Goal: Browse casually: Explore the website without a specific task or goal

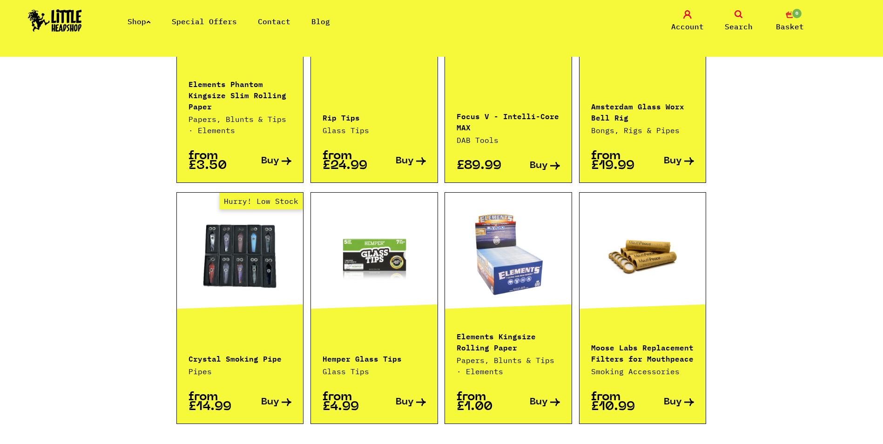
scroll to position [885, 0]
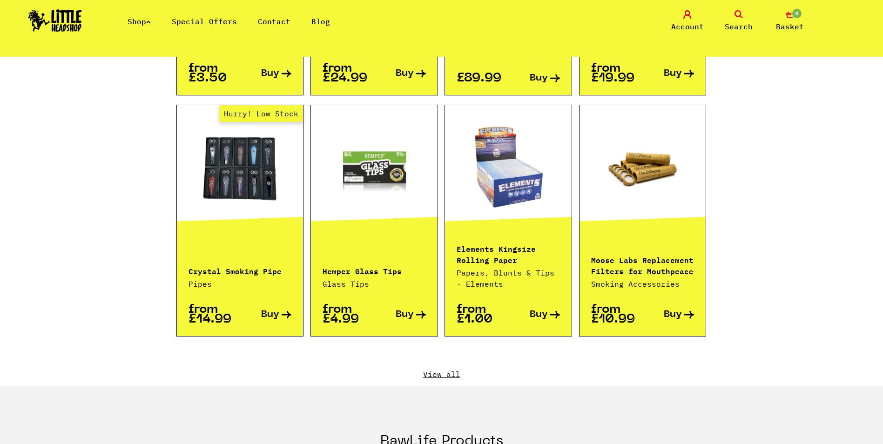
click at [455, 369] on link "View all" at bounding box center [441, 374] width 531 height 10
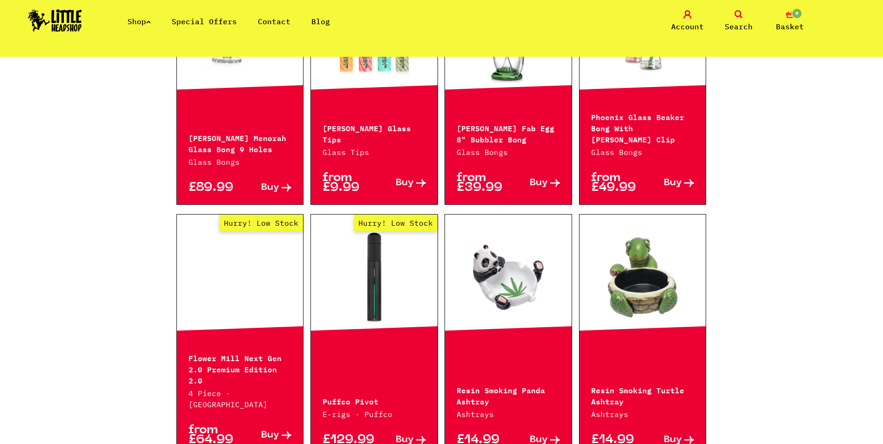
scroll to position [605, 0]
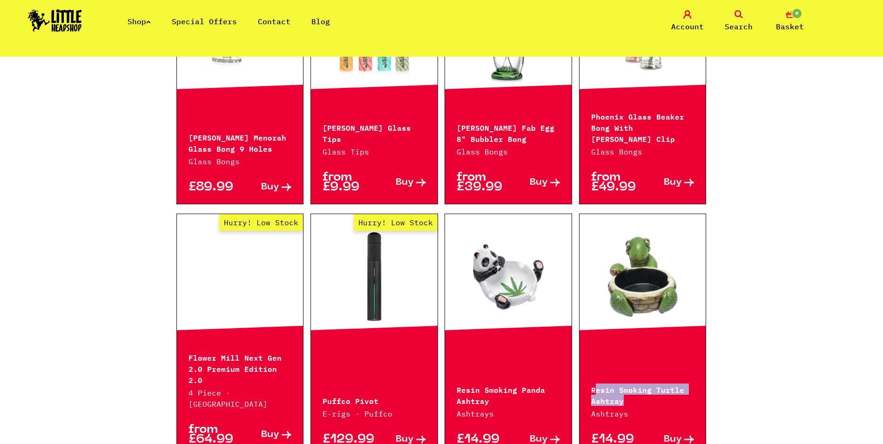
drag, startPoint x: 624, startPoint y: 347, endPoint x: 676, endPoint y: 355, distance: 51.8
click at [676, 384] on p "Resin Smoking Turtle Ashtray" at bounding box center [642, 395] width 103 height 22
drag, startPoint x: 676, startPoint y: 355, endPoint x: 613, endPoint y: 351, distance: 63.0
click at [613, 384] on p "Resin Smoking Turtle Ashtray" at bounding box center [642, 395] width 103 height 22
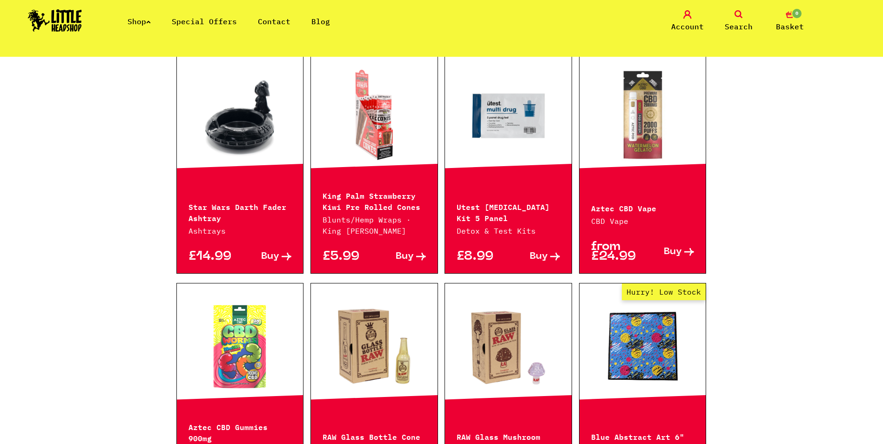
scroll to position [1071, 0]
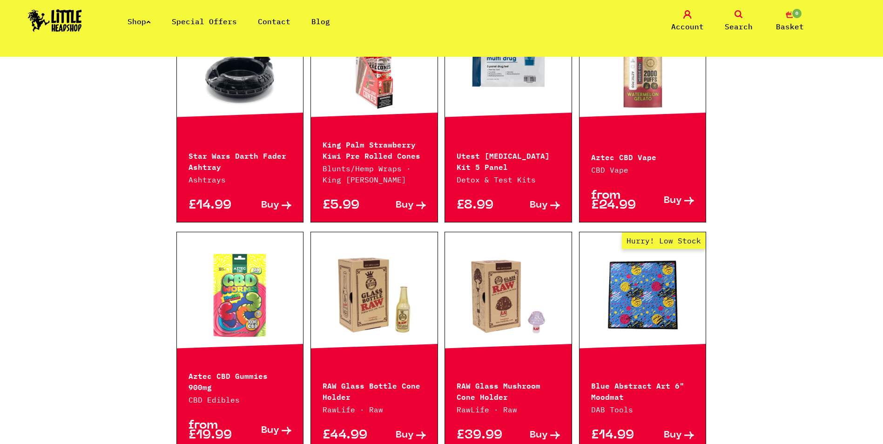
click at [408, 251] on link at bounding box center [374, 295] width 127 height 93
click at [502, 252] on link at bounding box center [508, 295] width 127 height 93
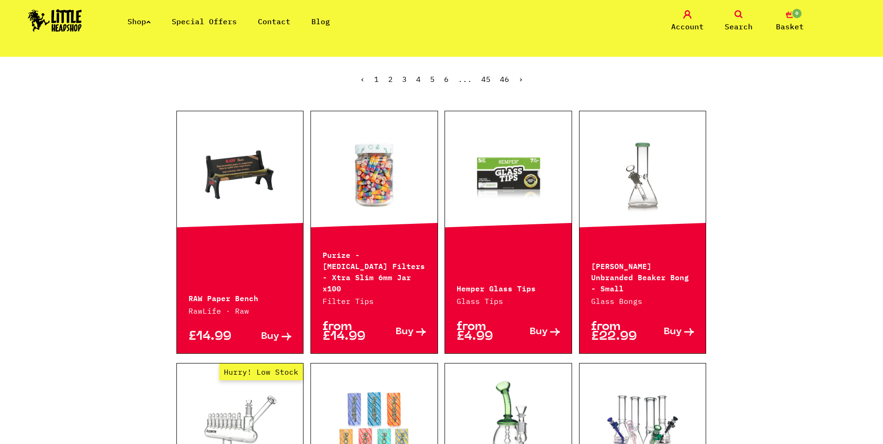
scroll to position [186, 0]
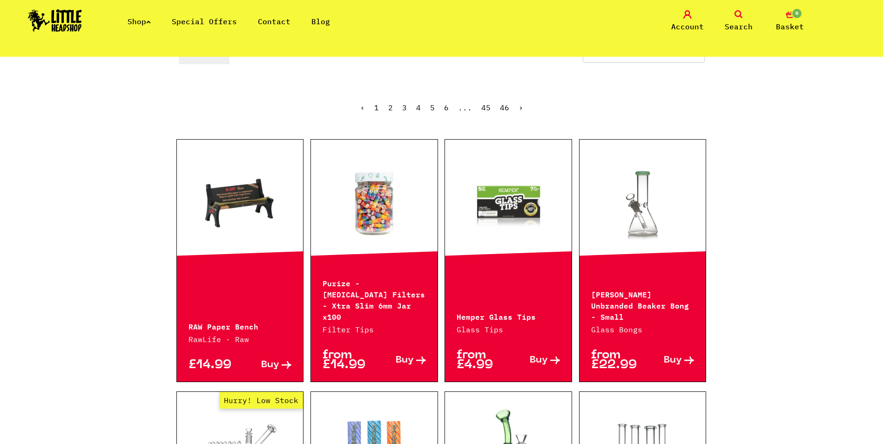
click at [151, 21] on icon at bounding box center [148, 22] width 5 height 4
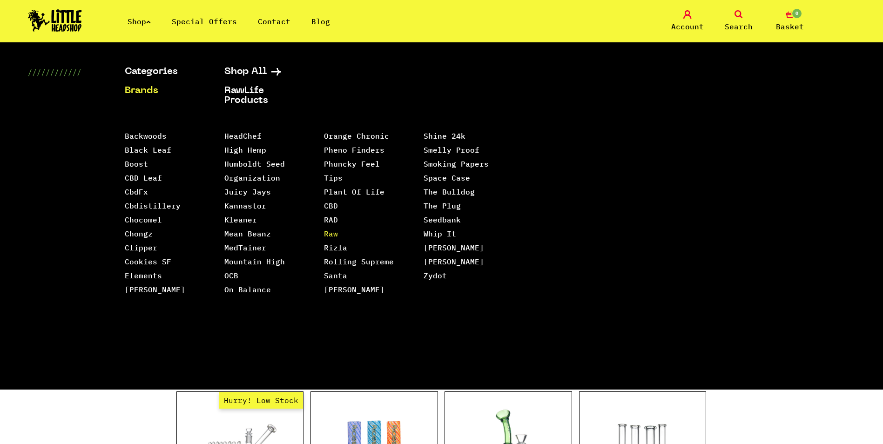
click at [334, 229] on link "Raw" at bounding box center [331, 233] width 14 height 9
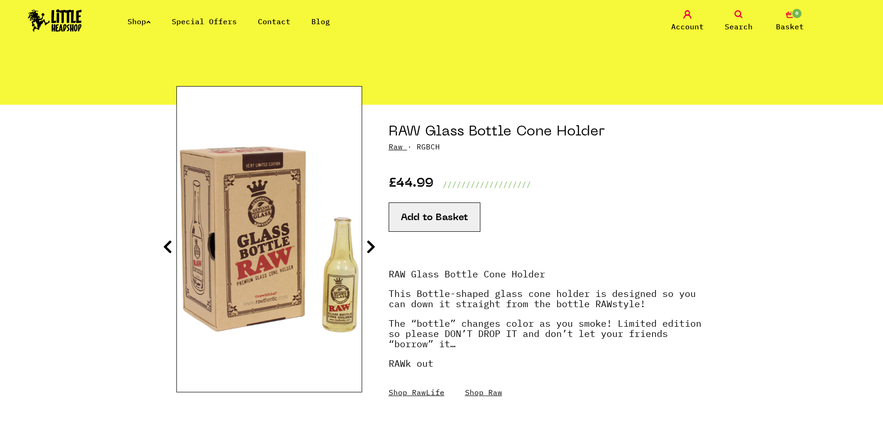
scroll to position [47, 0]
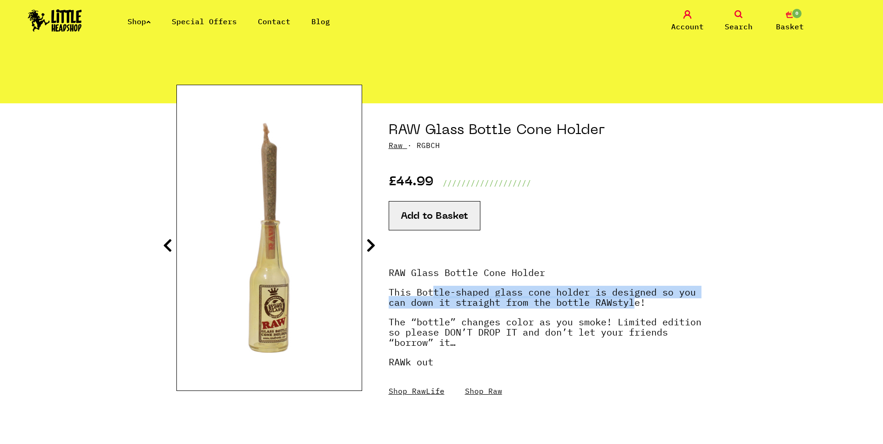
drag, startPoint x: 434, startPoint y: 294, endPoint x: 632, endPoint y: 309, distance: 199.4
click at [632, 309] on p "This Bottle-shaped glass cone holder is designed so you can down it straight fr…" at bounding box center [548, 302] width 319 height 30
click at [486, 306] on p "This Bottle-shaped glass cone holder is designed so you can down it straight fr…" at bounding box center [548, 302] width 319 height 30
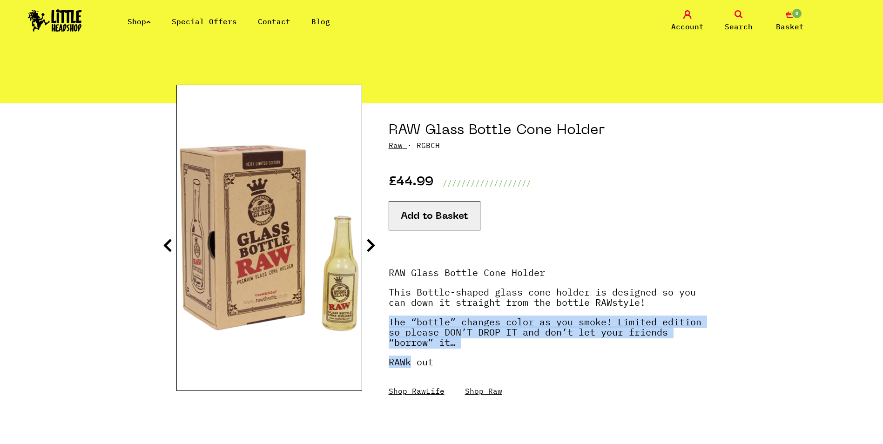
drag, startPoint x: 394, startPoint y: 320, endPoint x: 408, endPoint y: 365, distance: 46.4
click at [408, 365] on div "RAW Glass Bottle Cone Holder This Bottle-shaped glass cone holder is designed s…" at bounding box center [548, 327] width 319 height 138
drag, startPoint x: 408, startPoint y: 365, endPoint x: 405, endPoint y: 331, distance: 33.7
click at [405, 332] on p "The “bottle” changes color as you smoke! Limited edition so please DON’T DROP I…" at bounding box center [548, 337] width 319 height 40
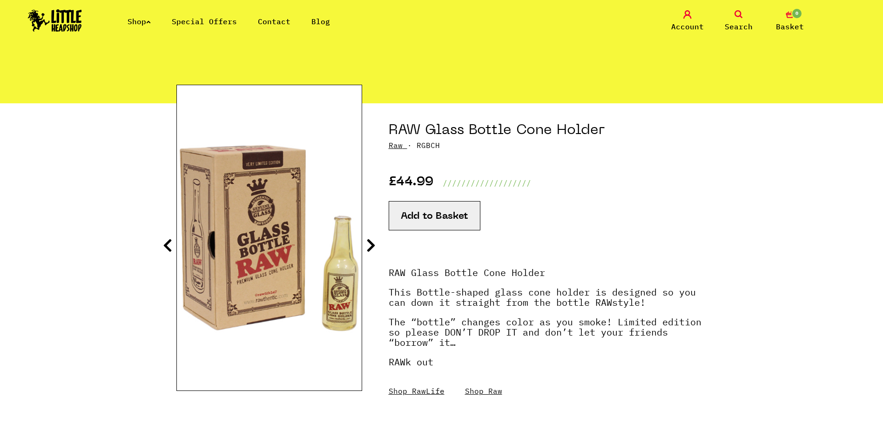
click at [368, 243] on icon at bounding box center [370, 245] width 9 height 15
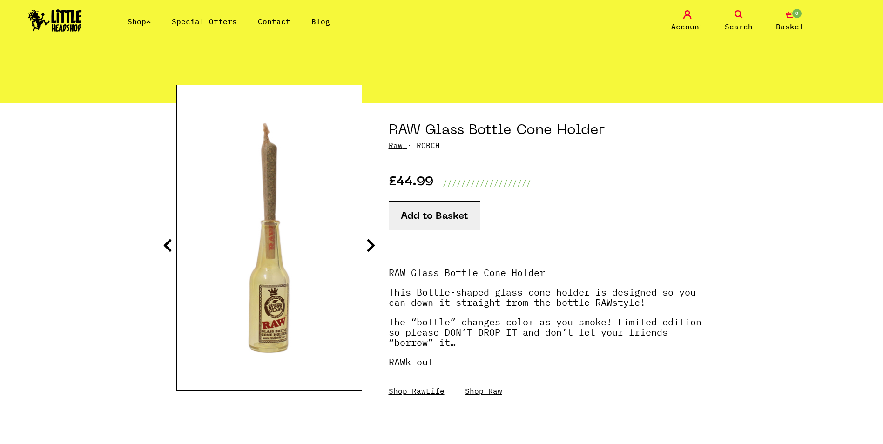
click at [368, 243] on icon at bounding box center [370, 245] width 9 height 15
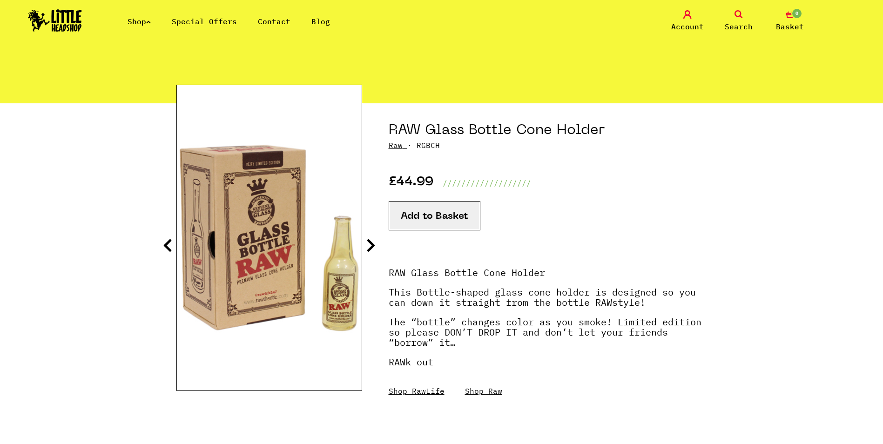
click at [369, 243] on icon at bounding box center [370, 245] width 9 height 15
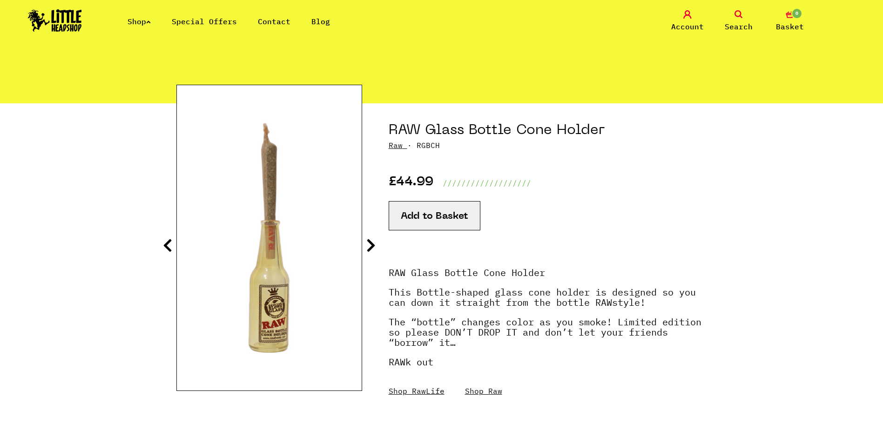
click at [369, 243] on icon at bounding box center [370, 245] width 9 height 15
click at [373, 250] on icon at bounding box center [370, 245] width 9 height 15
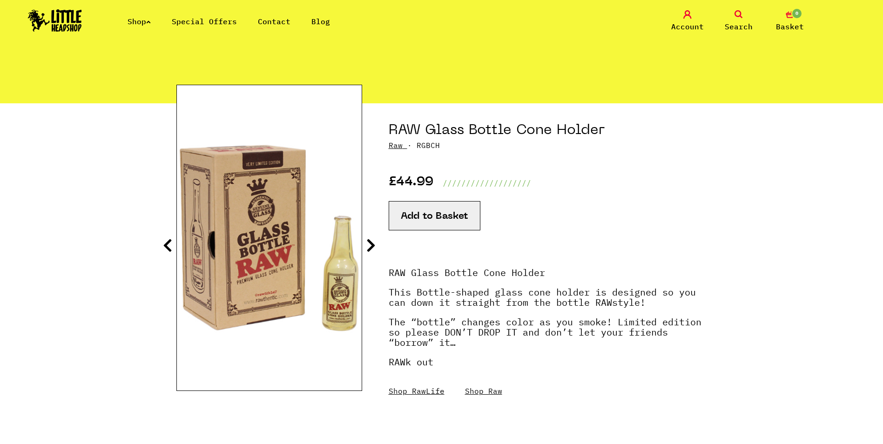
click at [373, 250] on icon at bounding box center [370, 245] width 9 height 15
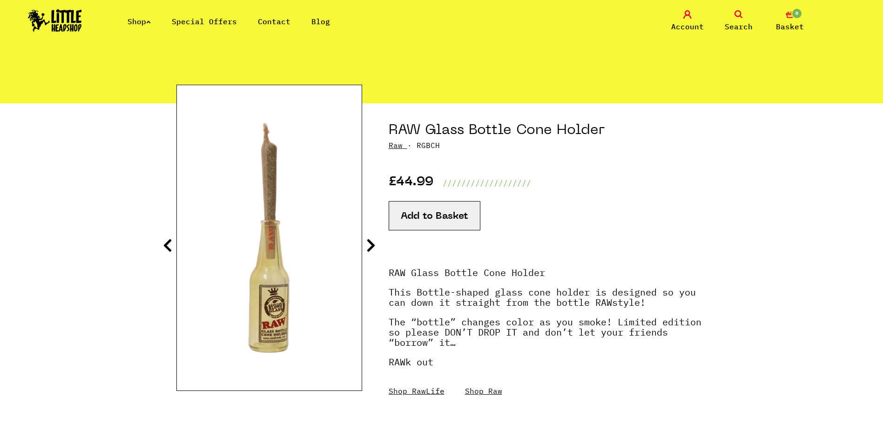
drag, startPoint x: 373, startPoint y: 249, endPoint x: 355, endPoint y: 238, distance: 20.7
click at [372, 249] on icon at bounding box center [370, 245] width 9 height 15
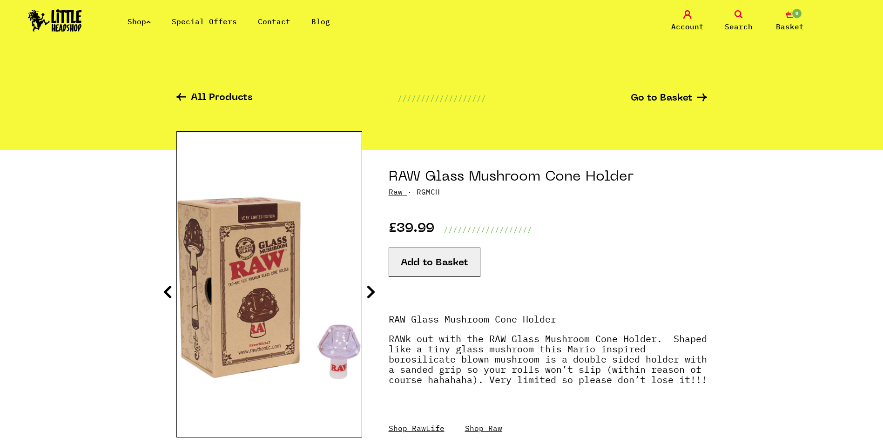
click at [370, 289] on icon at bounding box center [370, 292] width 9 height 15
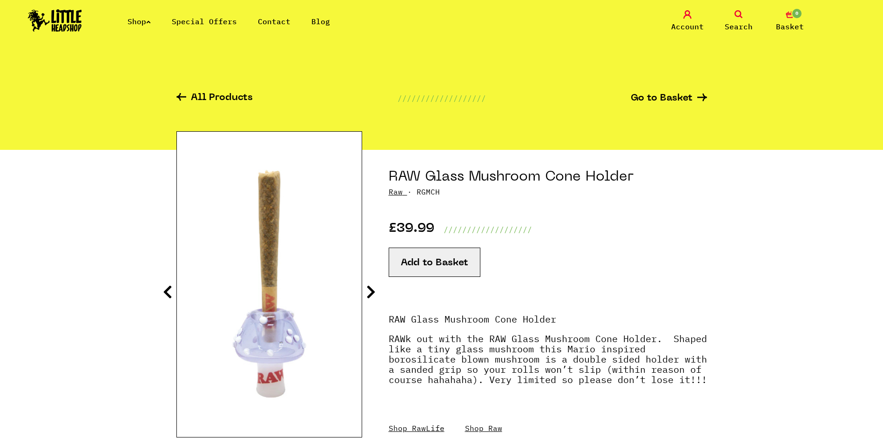
click at [372, 289] on icon at bounding box center [370, 292] width 9 height 15
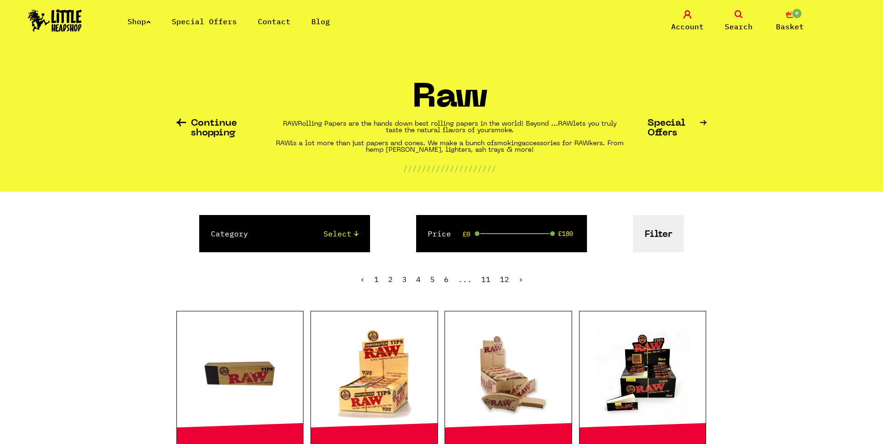
click at [665, 232] on button "Filter" at bounding box center [658, 233] width 51 height 37
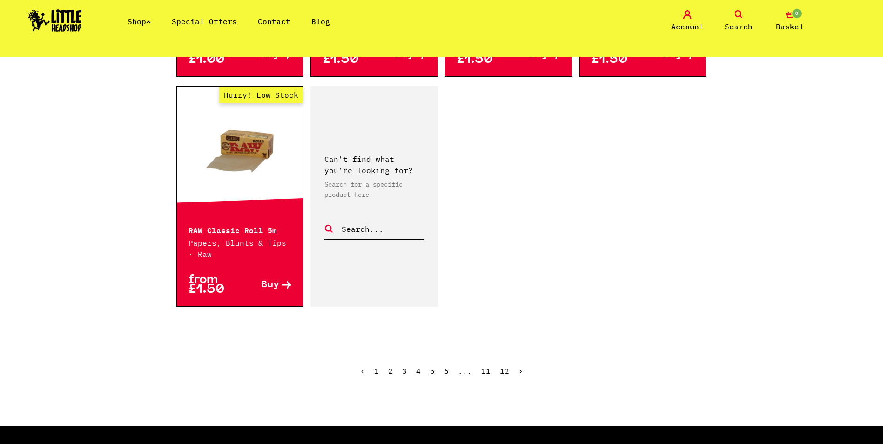
scroll to position [1444, 0]
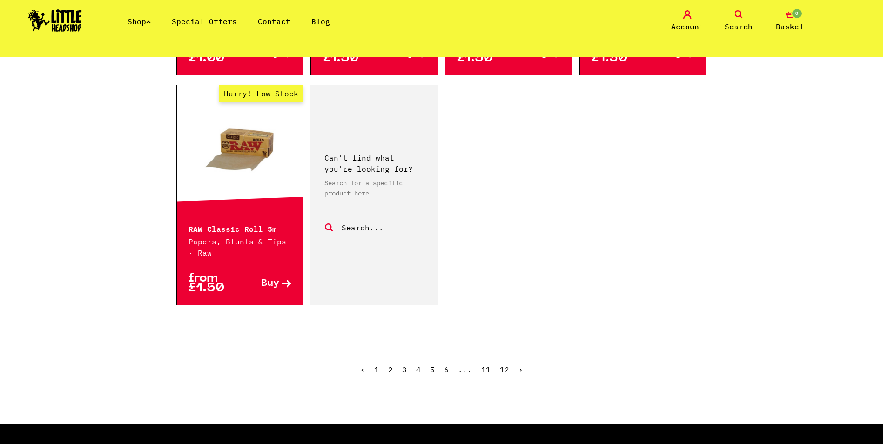
click at [391, 371] on link "2" at bounding box center [390, 369] width 5 height 9
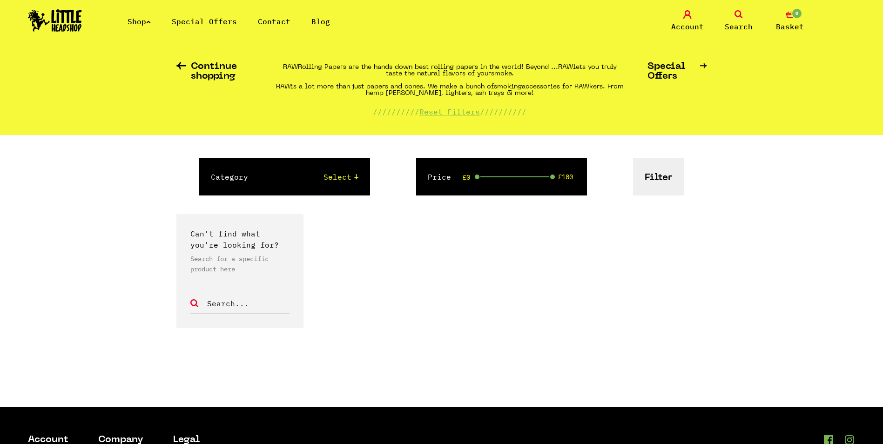
scroll to position [47, 0]
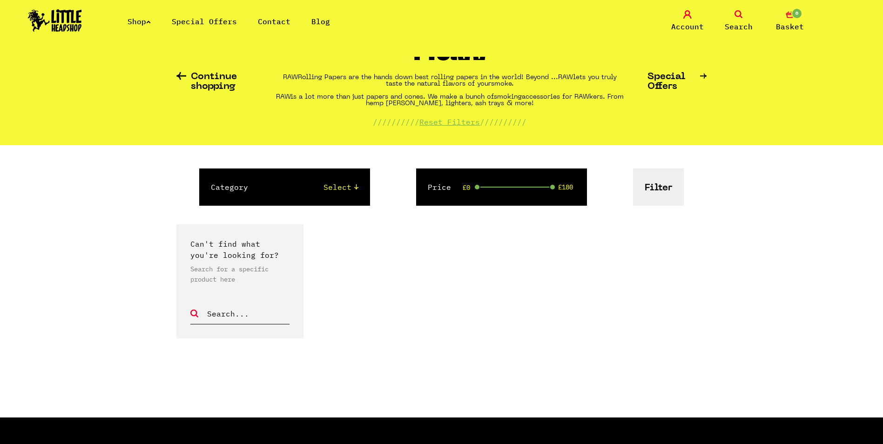
click at [346, 193] on div "Category Select Papers, Blunts & Tips 420/710 LIFE Smoking Accessories Trays An…" at bounding box center [284, 187] width 171 height 37
click at [346, 188] on select "Select Papers, Blunts & Tips 420/710 LIFE Smoking Accessories Trays And Boxes G…" at bounding box center [313, 187] width 92 height 11
click at [346, 187] on select "Select Papers, Blunts & Tips 420/710 LIFE Smoking Accessories Trays And Boxes G…" at bounding box center [313, 187] width 92 height 11
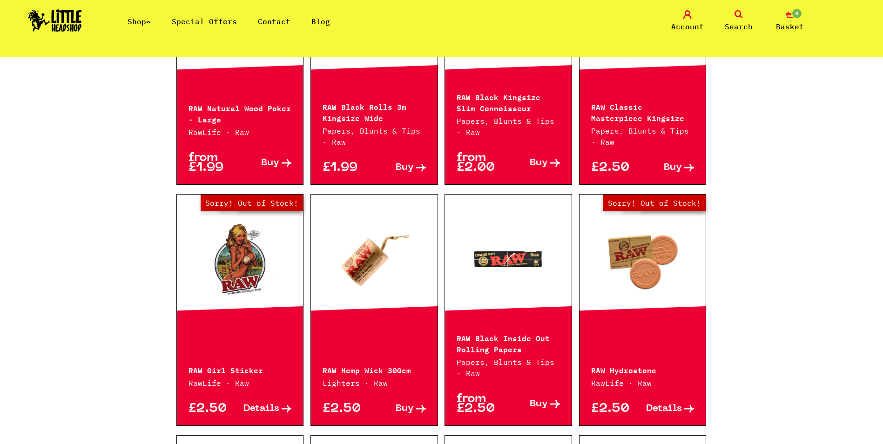
scroll to position [605, 0]
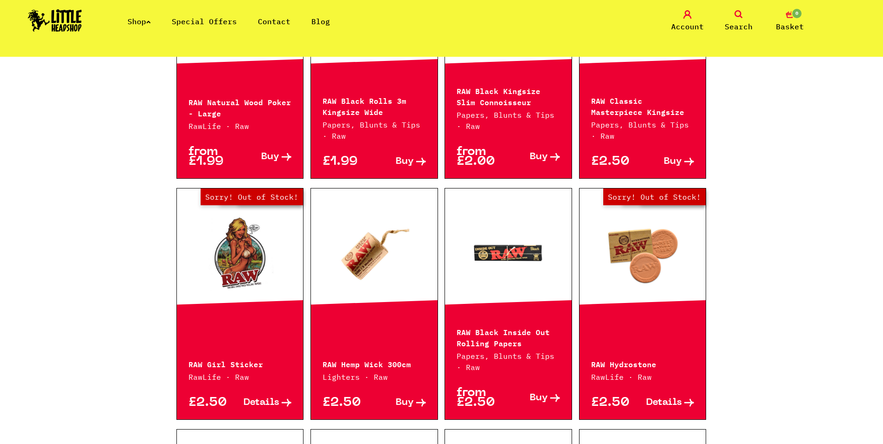
click at [649, 259] on link "Out of Stock Hurry! Low Stock Sorry! Out of Stock!" at bounding box center [643, 251] width 127 height 93
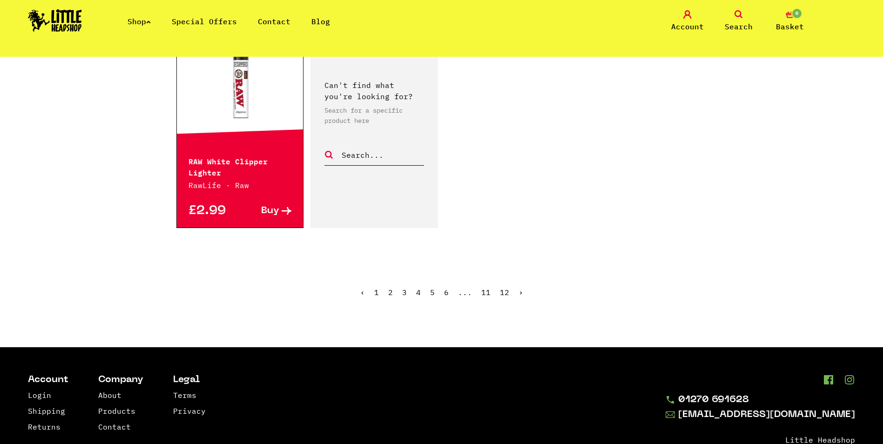
scroll to position [1444, 0]
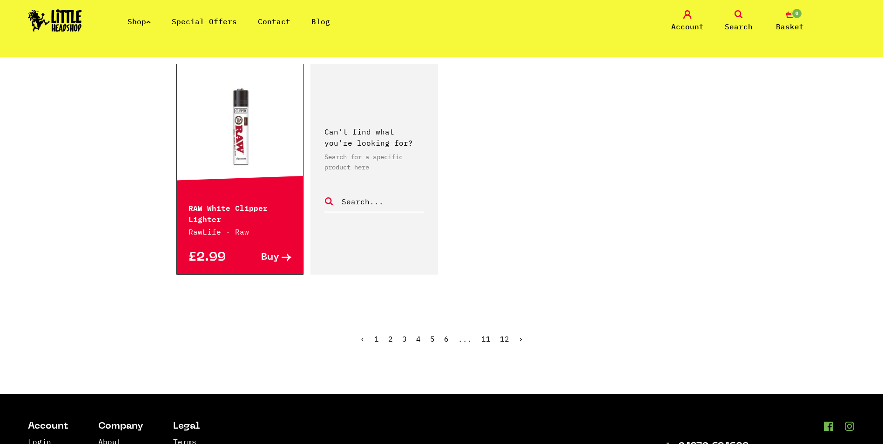
click at [390, 334] on span "2" at bounding box center [390, 338] width 5 height 9
click at [405, 334] on link "3" at bounding box center [404, 338] width 5 height 9
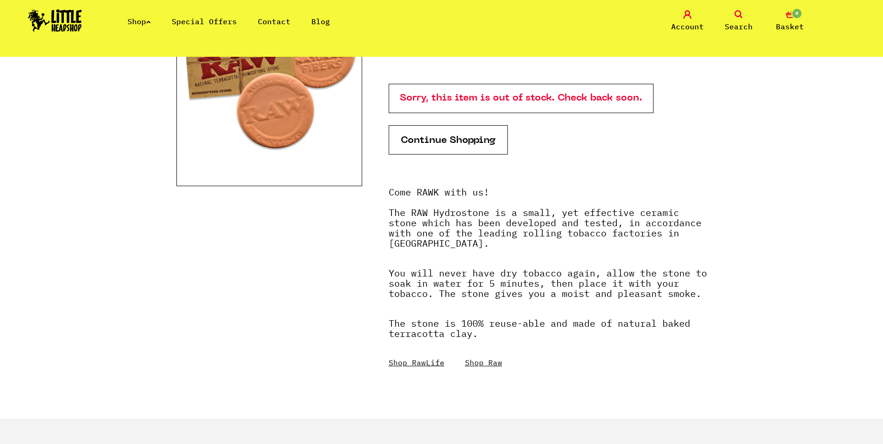
scroll to position [186, 0]
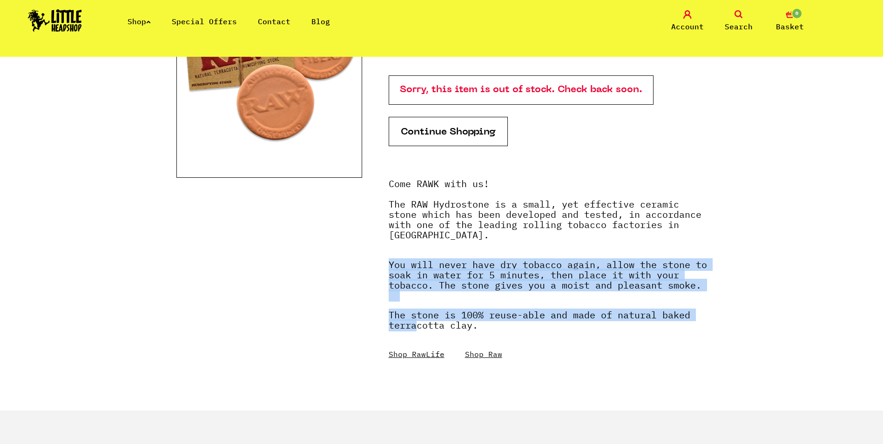
drag, startPoint x: 383, startPoint y: 260, endPoint x: 416, endPoint y: 323, distance: 71.0
click at [416, 323] on section "RAW Hydrostone Raw · [GEOGRAPHIC_DATA] £2.50 /////////////////// Sorry, this it…" at bounding box center [441, 187] width 531 height 447
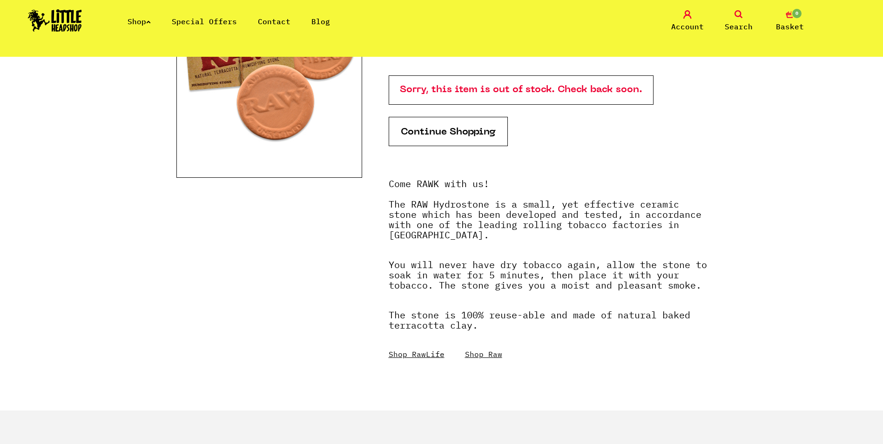
drag, startPoint x: 416, startPoint y: 323, endPoint x: 394, endPoint y: 214, distance: 111.1
click at [394, 214] on strong "Come RAWK with us! The RAW Hydrostone is a small, yet effective ceramic stone w…" at bounding box center [545, 209] width 313 height 64
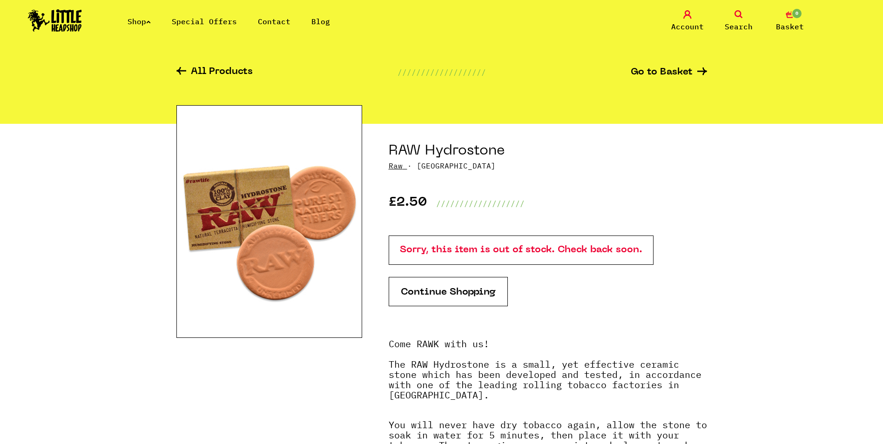
scroll to position [0, 0]
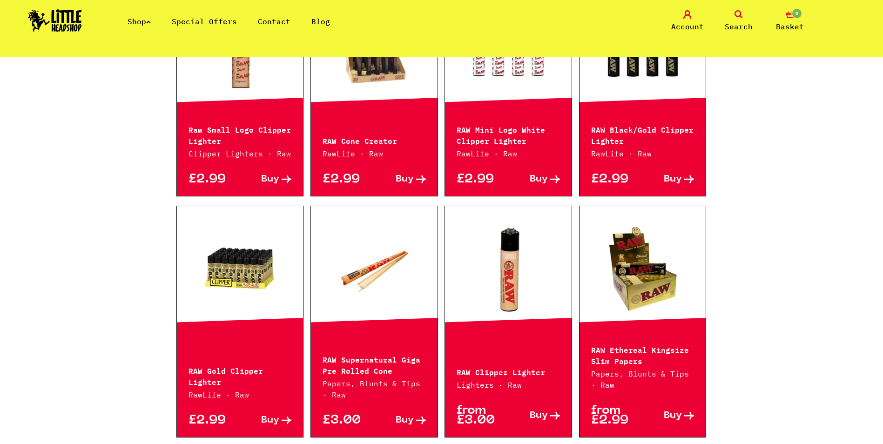
scroll to position [326, 0]
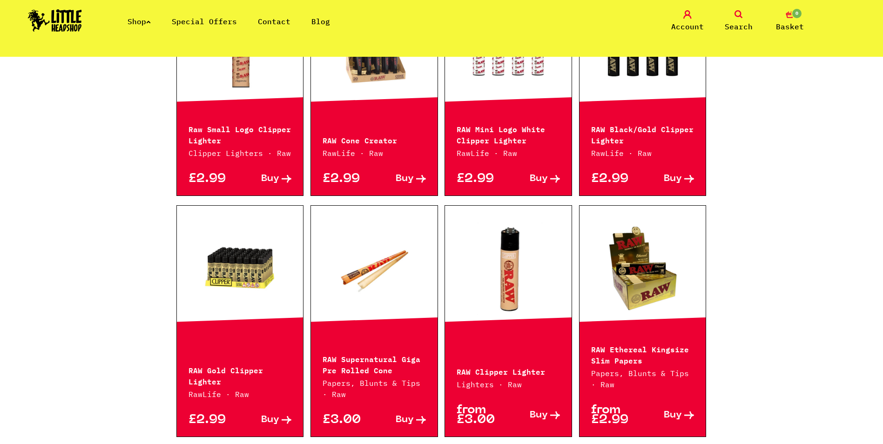
click at [677, 284] on link at bounding box center [643, 268] width 127 height 93
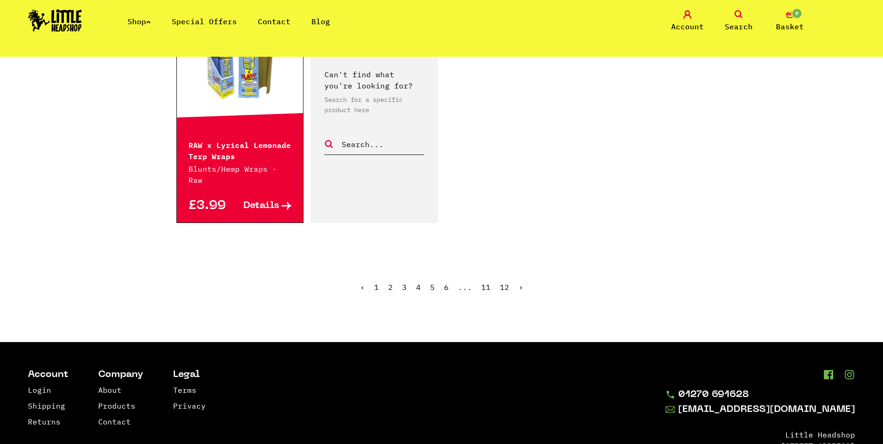
scroll to position [1526, 0]
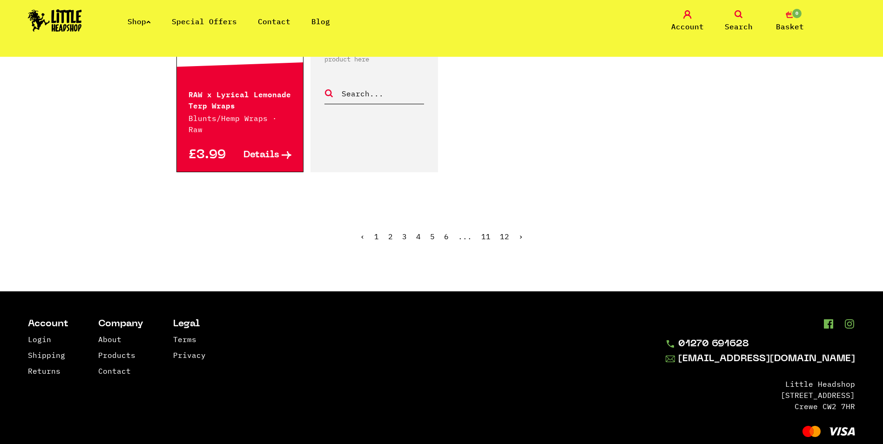
click at [417, 232] on link "4" at bounding box center [418, 236] width 5 height 9
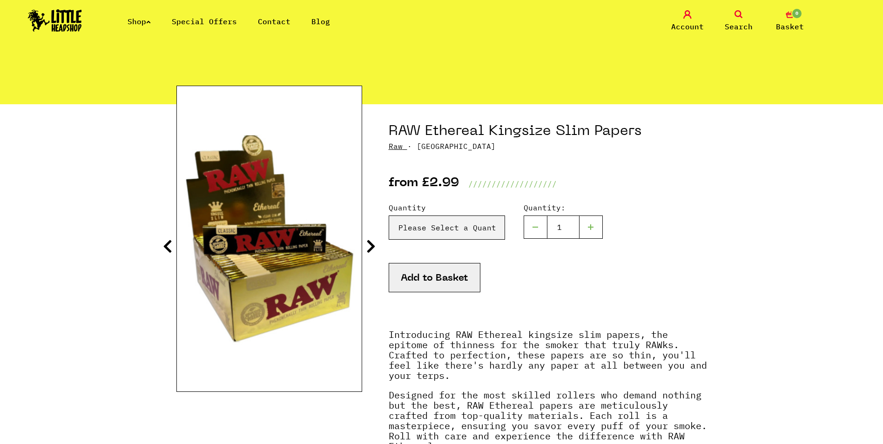
scroll to position [47, 0]
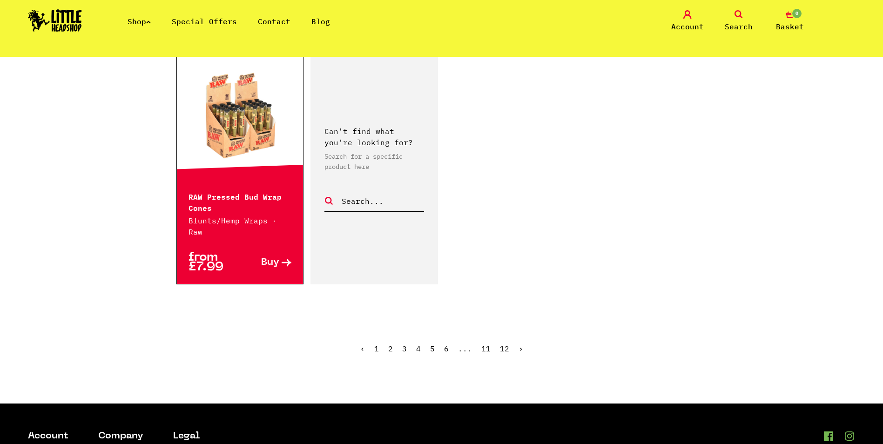
scroll to position [1444, 0]
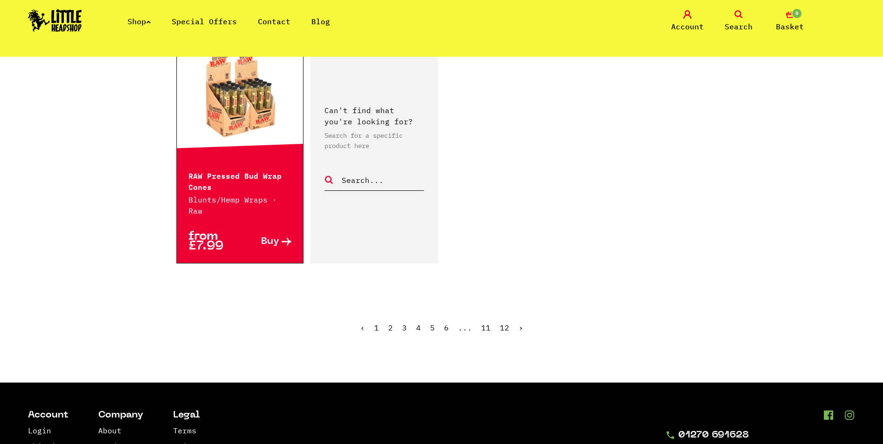
click at [434, 323] on link "5" at bounding box center [432, 327] width 5 height 9
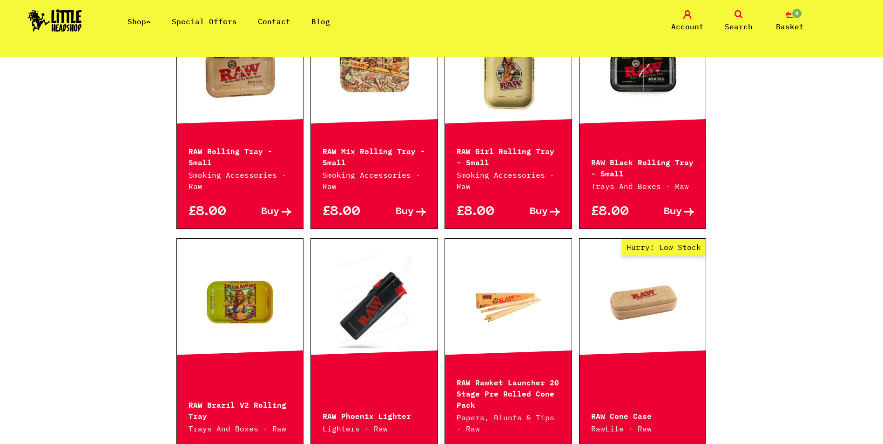
scroll to position [279, 0]
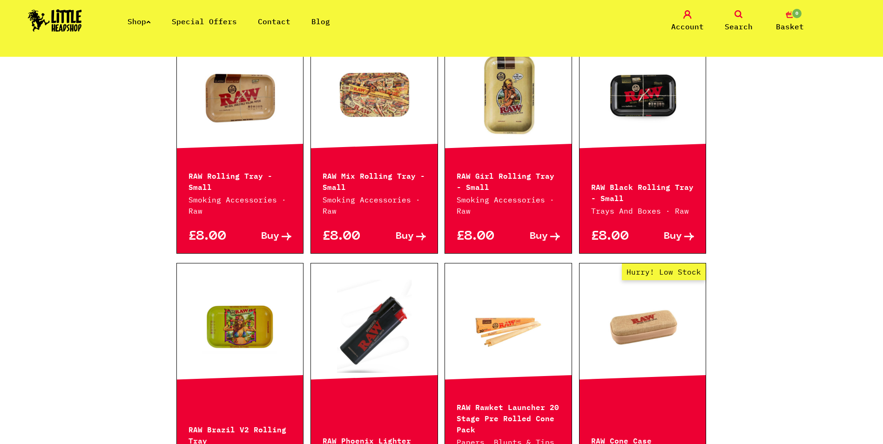
click at [278, 345] on link at bounding box center [240, 326] width 127 height 93
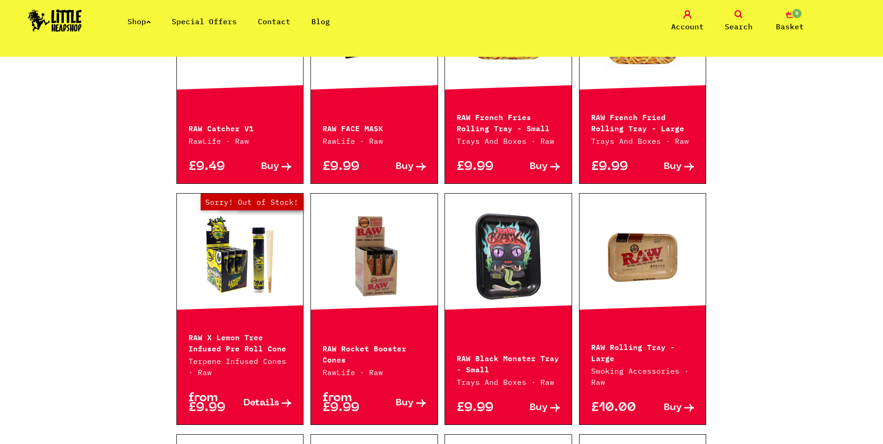
scroll to position [885, 0]
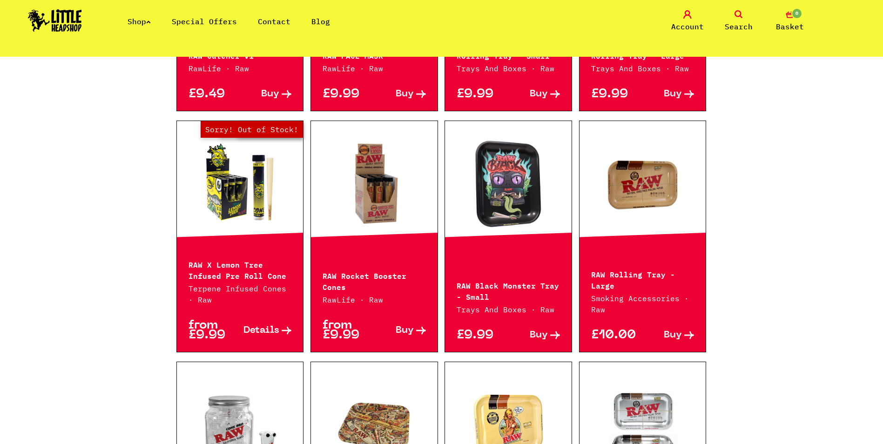
click at [493, 192] on link at bounding box center [508, 183] width 127 height 93
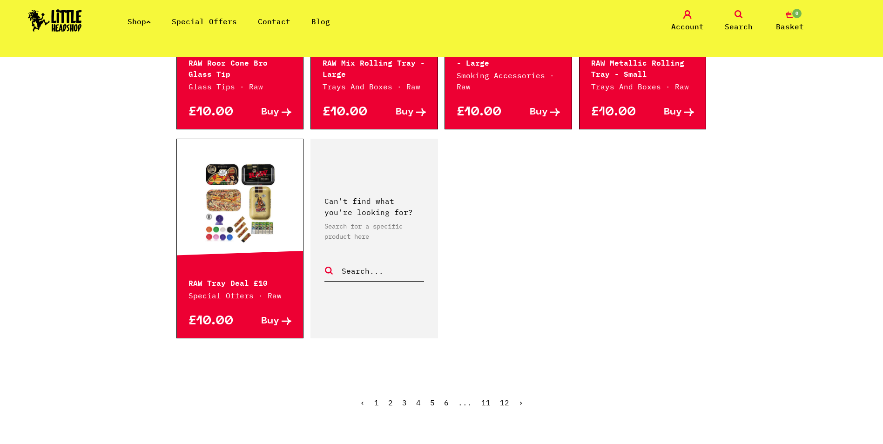
scroll to position [1350, 0]
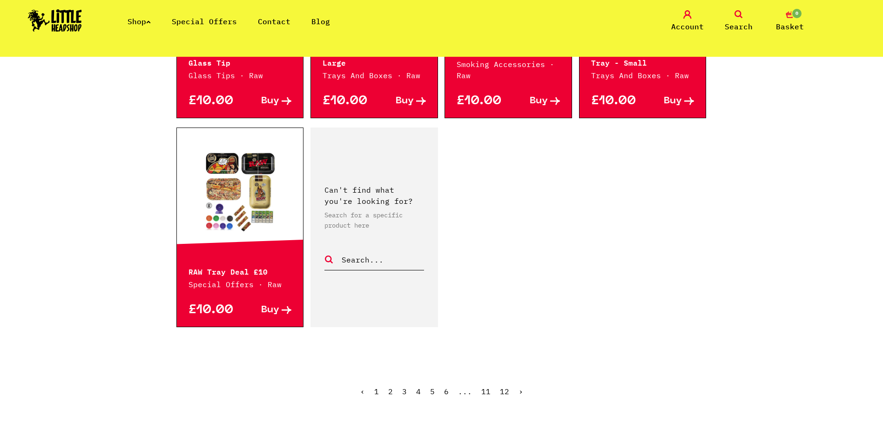
click at [447, 392] on link "6" at bounding box center [446, 391] width 5 height 9
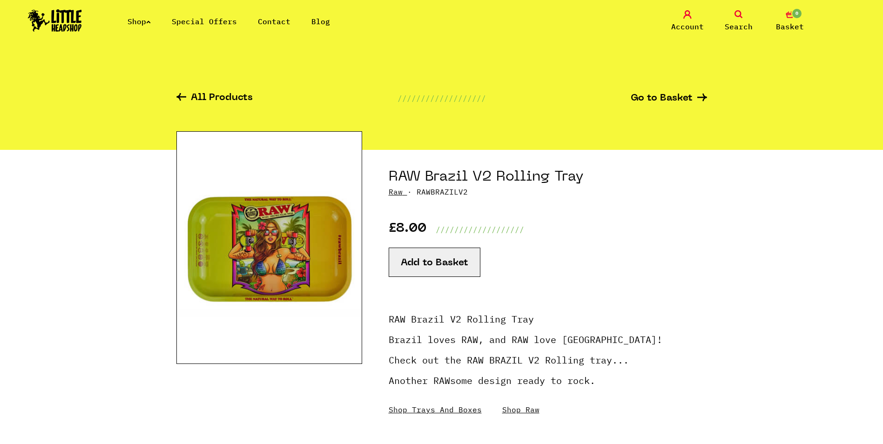
click at [251, 271] on img at bounding box center [269, 247] width 186 height 233
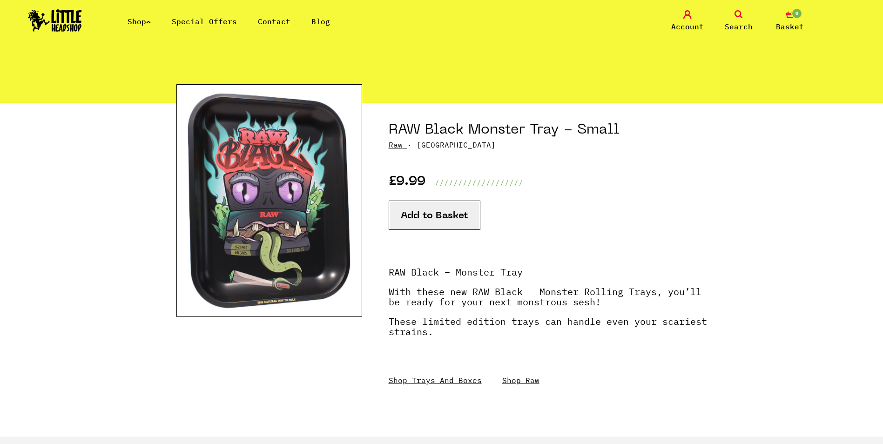
scroll to position [47, 0]
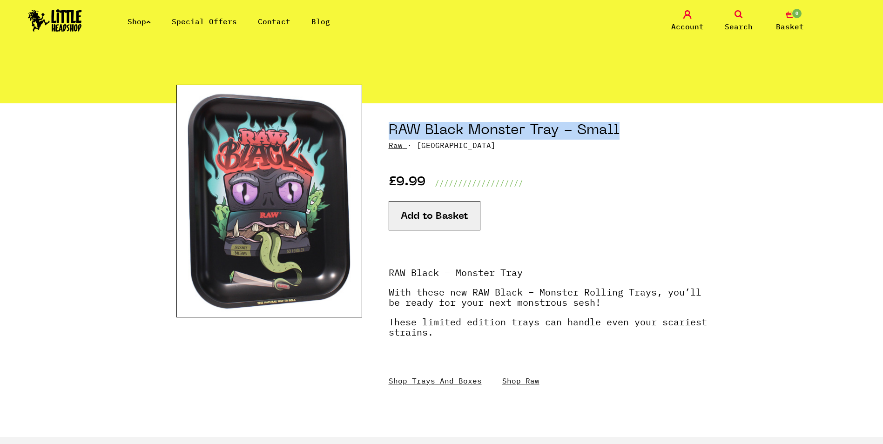
drag, startPoint x: 391, startPoint y: 130, endPoint x: 630, endPoint y: 129, distance: 238.9
click at [630, 129] on h1 "RAW Black Monster Tray - Small" at bounding box center [548, 131] width 319 height 18
click at [501, 125] on h1 "RAW Black Monster Tray - Small" at bounding box center [548, 131] width 319 height 18
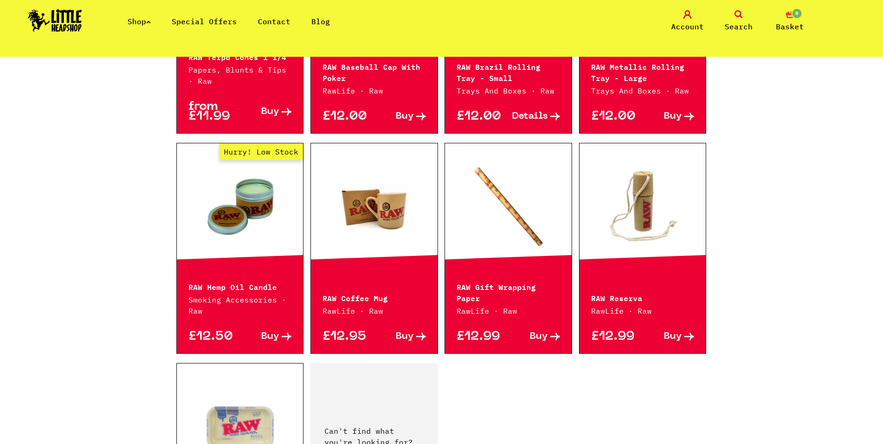
scroll to position [1164, 0]
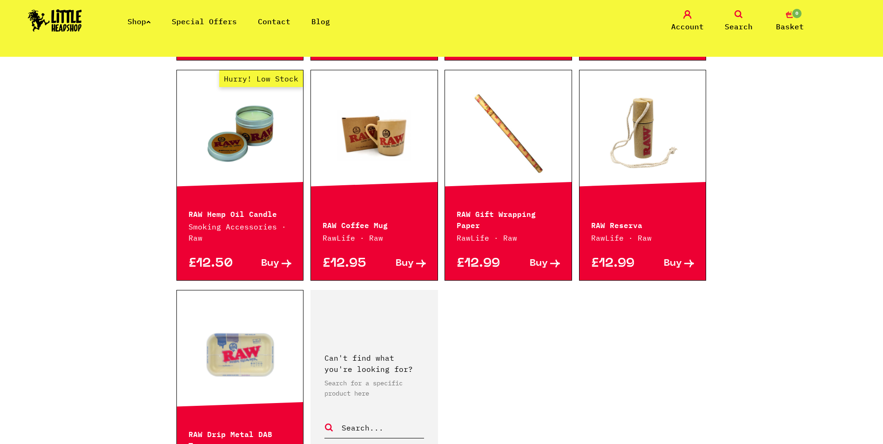
click at [276, 139] on link "Hurry! Low Stock" at bounding box center [240, 133] width 127 height 93
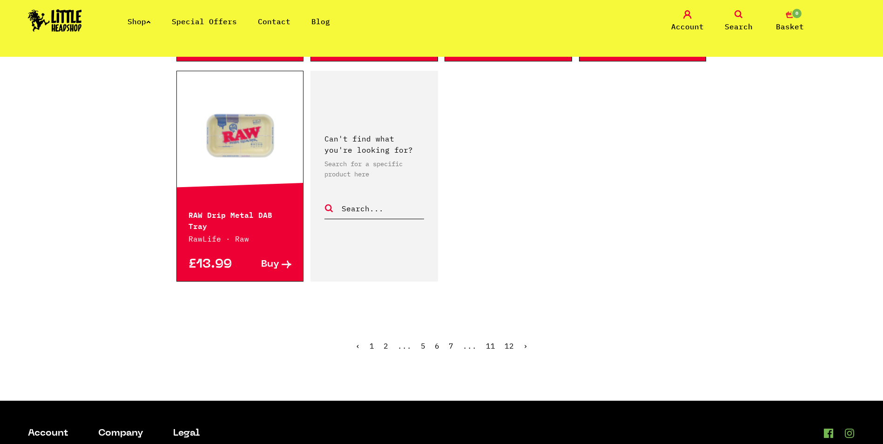
scroll to position [1397, 0]
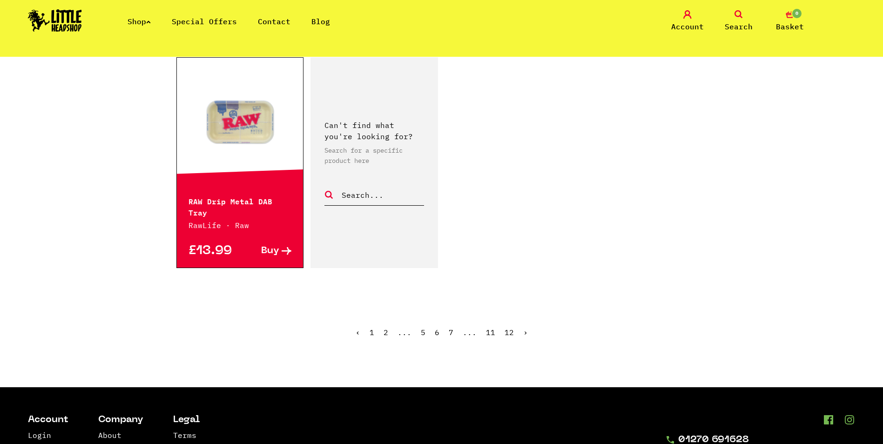
click at [450, 328] on link "7" at bounding box center [451, 332] width 5 height 9
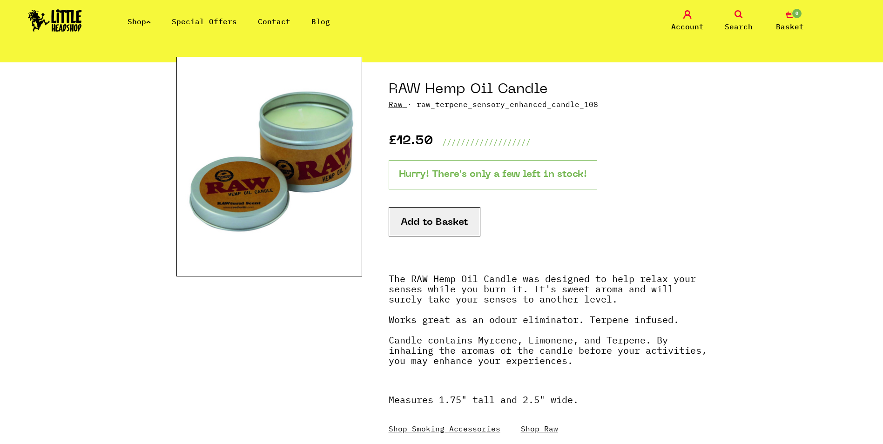
scroll to position [93, 0]
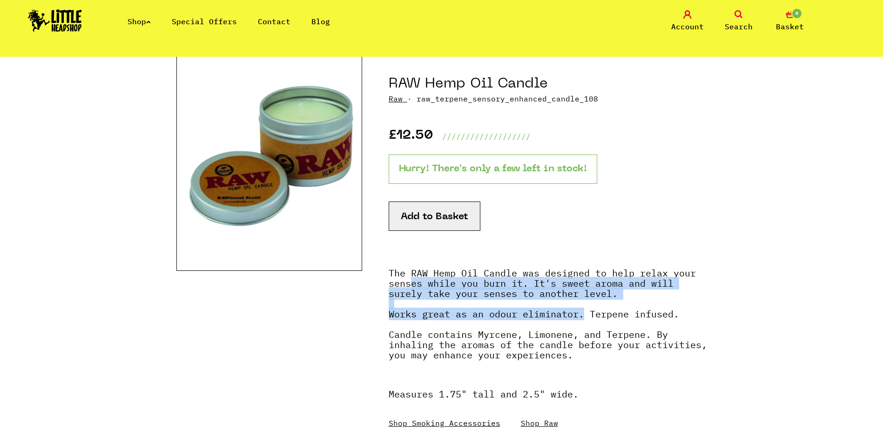
drag, startPoint x: 411, startPoint y: 284, endPoint x: 583, endPoint y: 309, distance: 174.6
click at [583, 309] on p "The RAW Hemp Oil Candle was designed to help relax your senses while you burn i…" at bounding box center [548, 319] width 319 height 102
click at [470, 312] on strong "Works great as an odour eliminator. Terpene infused. Candle contains Myrcene, L…" at bounding box center [548, 335] width 319 height 54
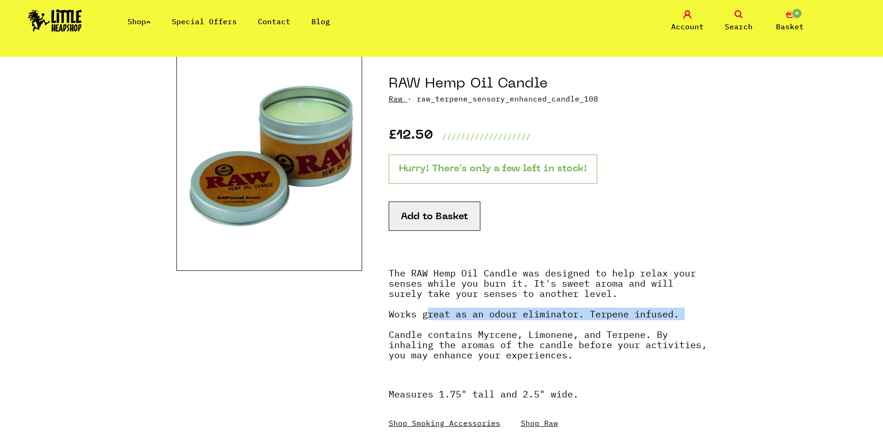
drag, startPoint x: 432, startPoint y: 309, endPoint x: 675, endPoint y: 325, distance: 243.6
click at [675, 325] on p "The RAW Hemp Oil Candle was designed to help relax your senses while you burn i…" at bounding box center [548, 319] width 319 height 102
click at [485, 271] on strong "The RAW Hemp Oil Candle was designed to help relax your senses while you burn i…" at bounding box center [542, 283] width 307 height 33
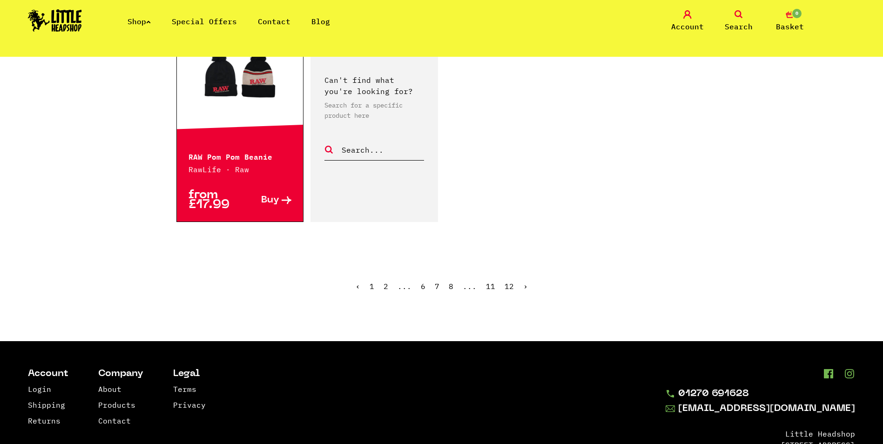
scroll to position [1444, 0]
click at [453, 286] on link "8" at bounding box center [451, 285] width 5 height 9
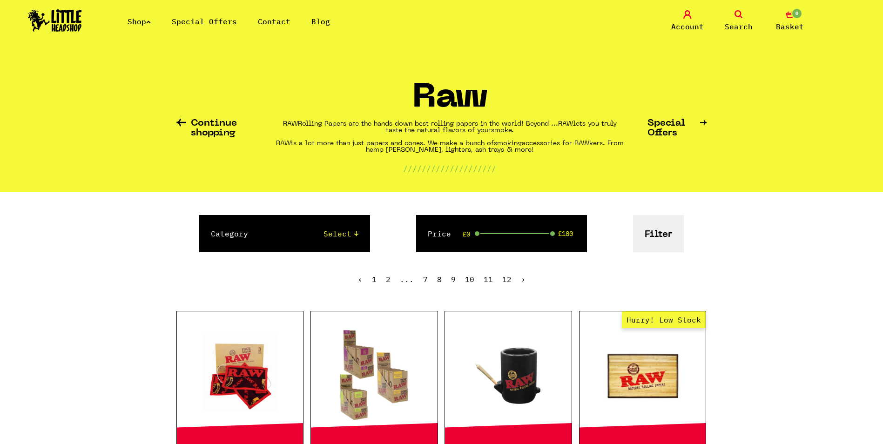
click at [148, 22] on link "Shop" at bounding box center [139, 21] width 23 height 9
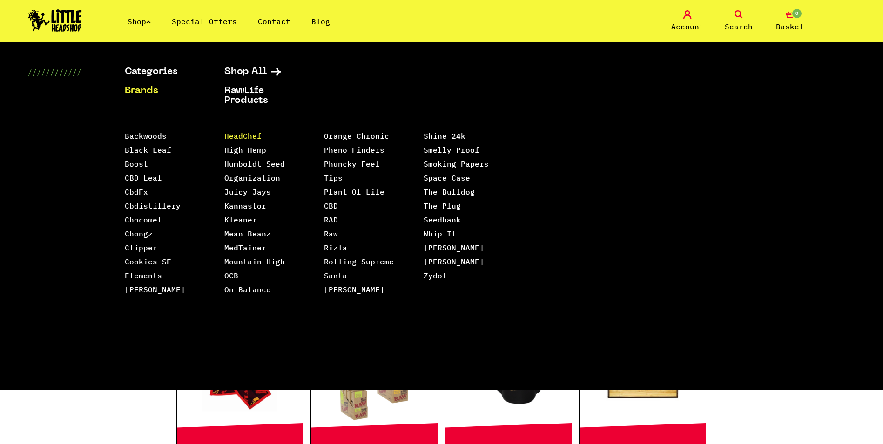
click at [258, 136] on link "HeadChef" at bounding box center [242, 135] width 37 height 9
click at [155, 247] on link "Clipper" at bounding box center [141, 247] width 33 height 9
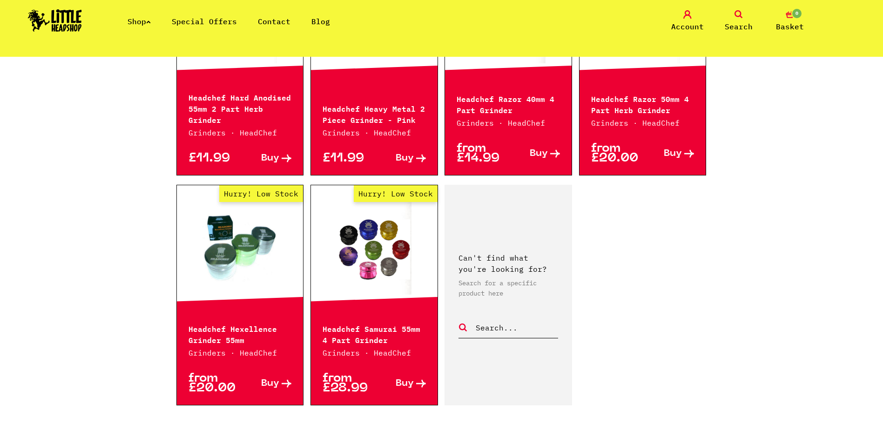
scroll to position [326, 0]
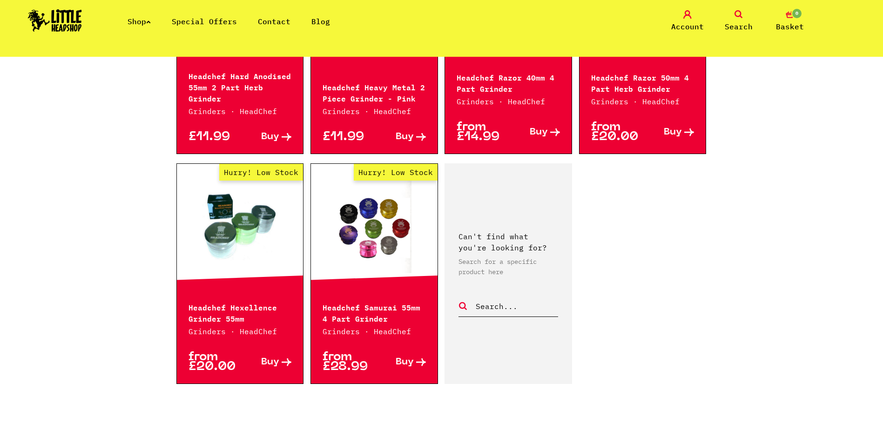
click at [412, 362] on span "Buy" at bounding box center [405, 363] width 18 height 10
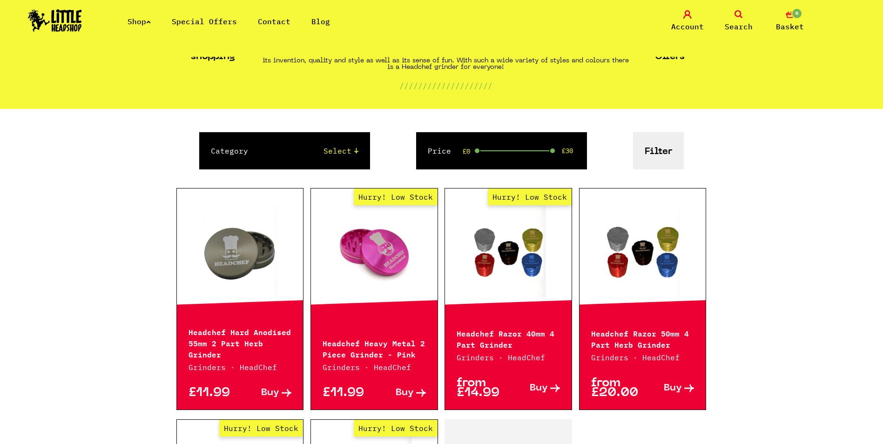
scroll to position [47, 0]
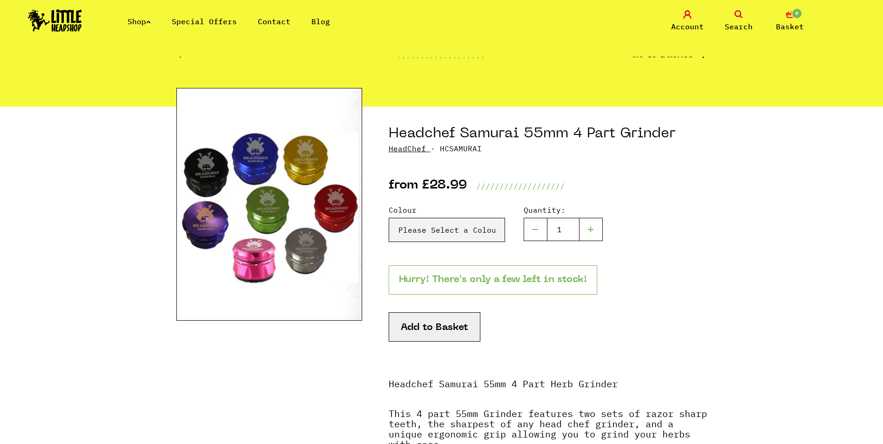
scroll to position [47, 0]
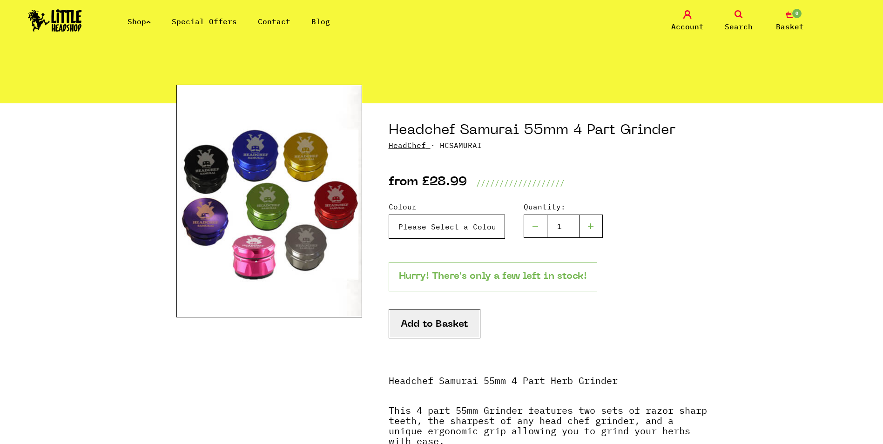
click at [431, 230] on select "Please Select a Colour Red - £28.99 Blue - £28.99 Green - £28.99 Black - £28.99…" at bounding box center [447, 227] width 116 height 24
click at [431, 228] on select "Please Select a Colour Red - £28.99 Blue - £28.99 Green - £28.99 Black - £28.99…" at bounding box center [447, 227] width 116 height 24
click at [431, 227] on select "Please Select a Colour Red - £28.99 Blue - £28.99 Green - £28.99 Black - £28.99…" at bounding box center [447, 227] width 116 height 24
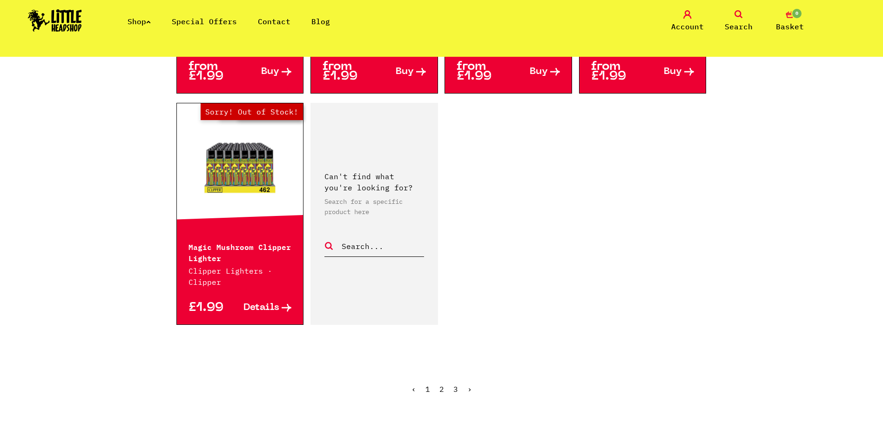
scroll to position [1490, 0]
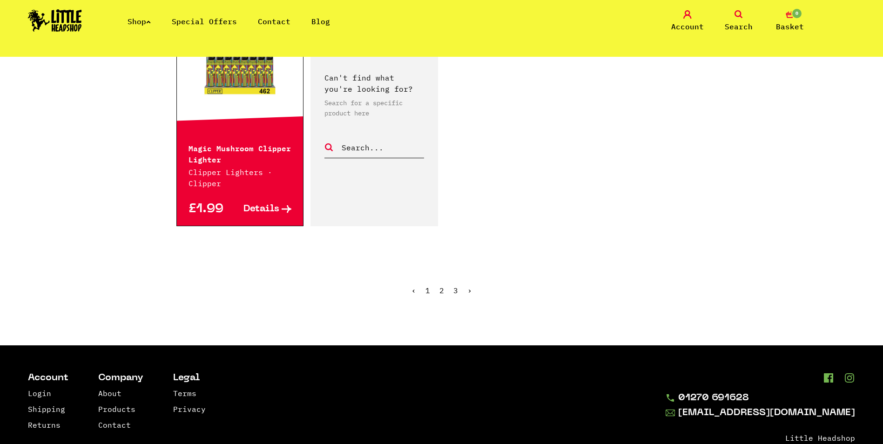
click at [441, 286] on link "2" at bounding box center [442, 290] width 5 height 9
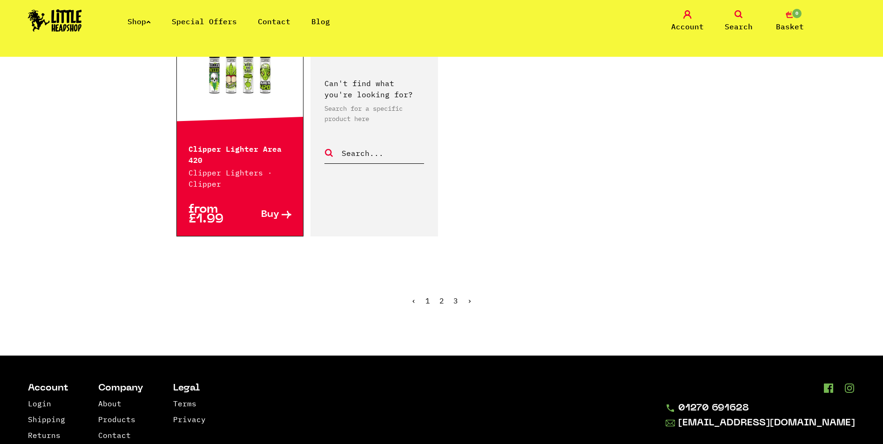
scroll to position [1537, 0]
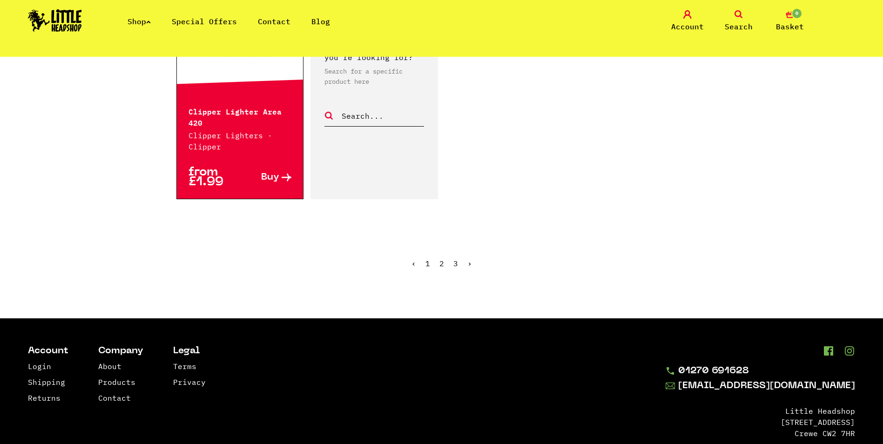
click at [457, 265] on link "3" at bounding box center [456, 263] width 5 height 9
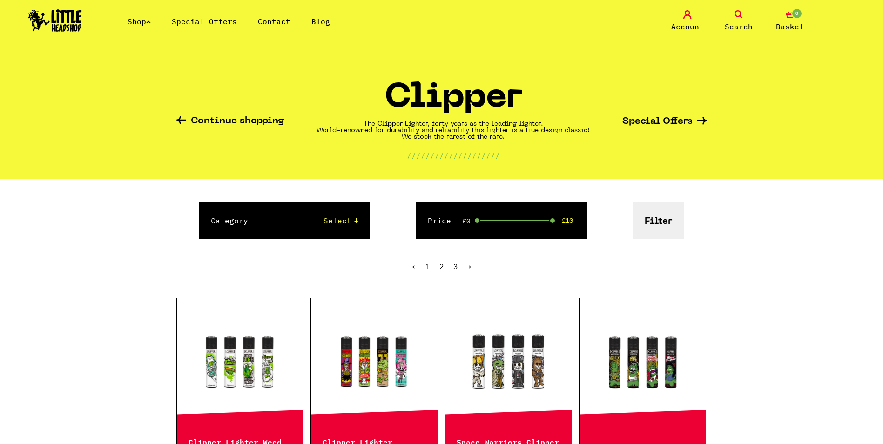
click at [204, 23] on link "Special Offers" at bounding box center [204, 21] width 65 height 9
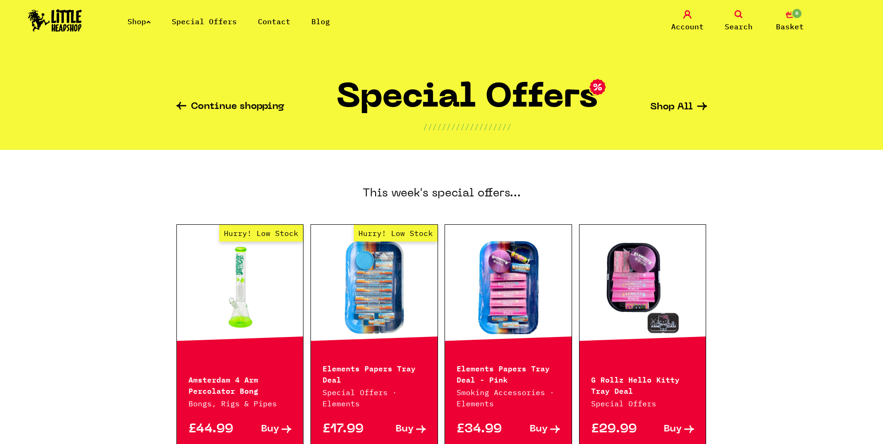
click at [785, 17] on link "0 Basket" at bounding box center [790, 21] width 47 height 22
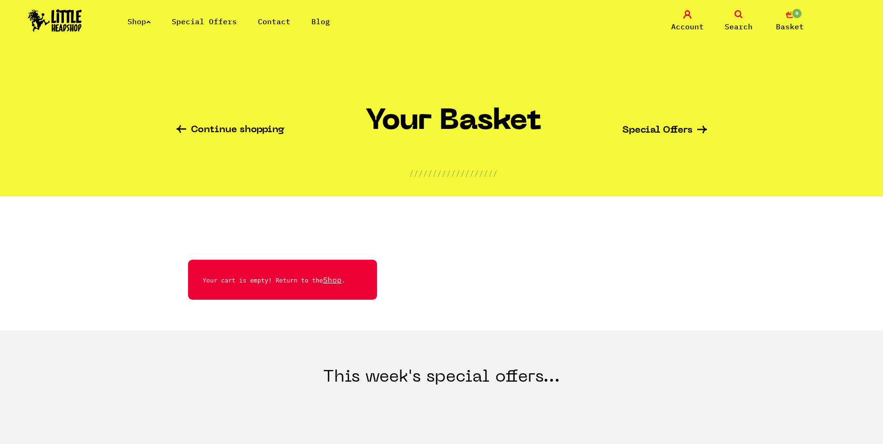
click at [235, 130] on link "Continue shopping" at bounding box center [230, 130] width 108 height 11
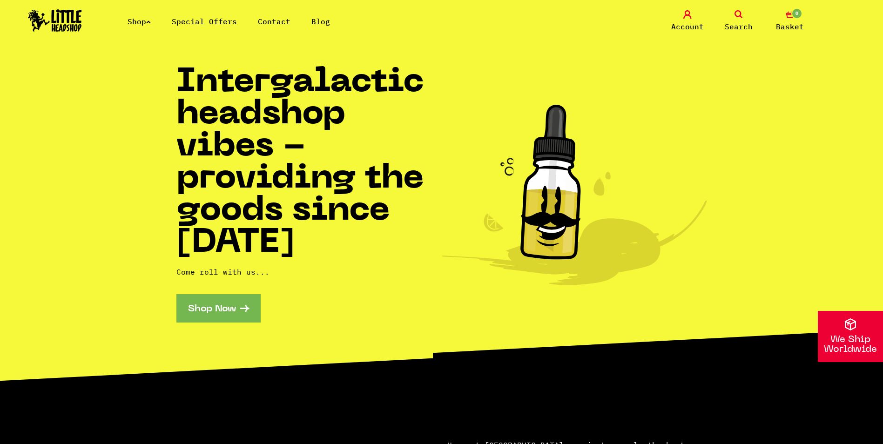
click at [237, 304] on link "Shop Now" at bounding box center [218, 308] width 84 height 28
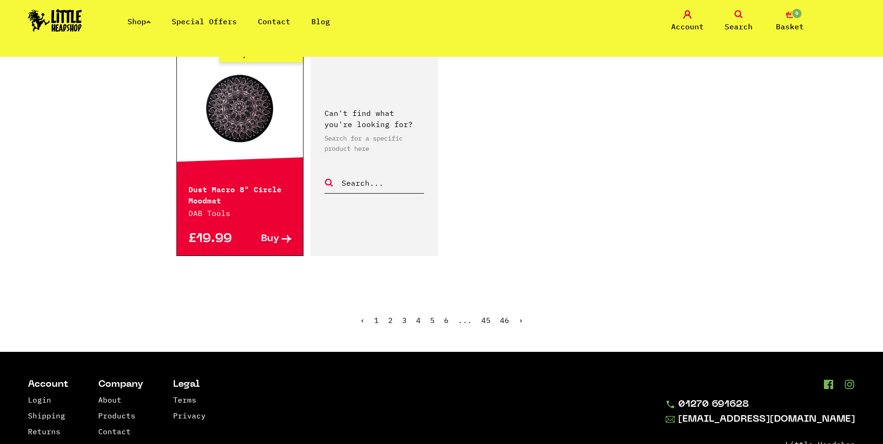
scroll to position [1490, 0]
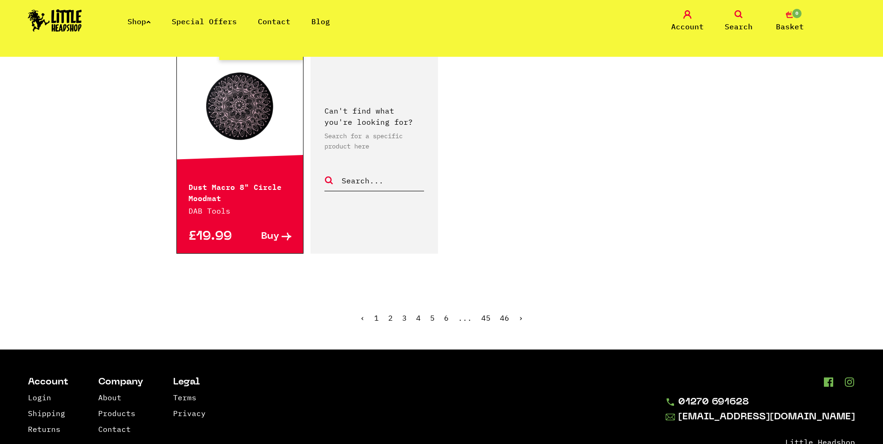
click at [433, 313] on link "5" at bounding box center [432, 317] width 5 height 9
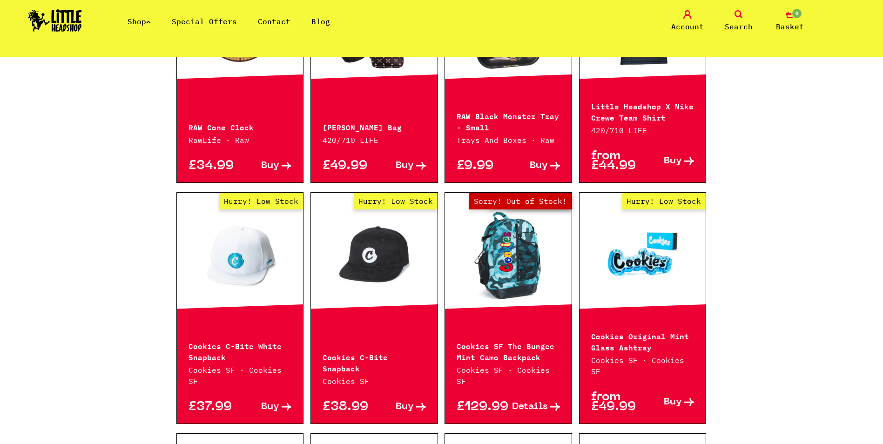
scroll to position [419, 0]
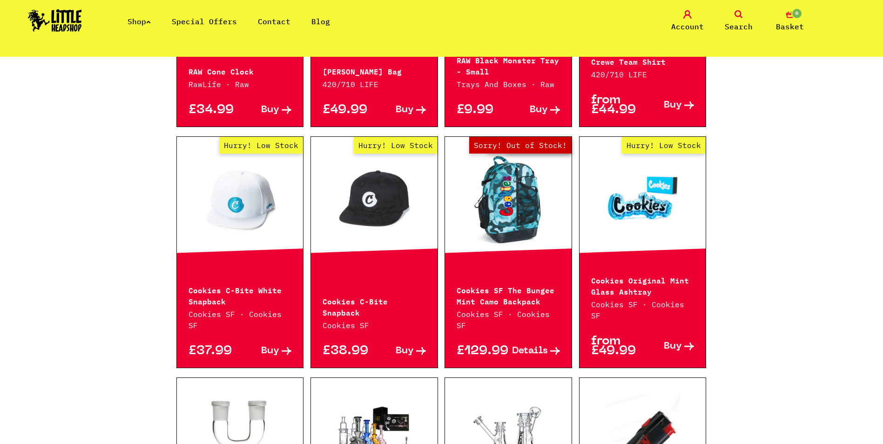
click at [657, 229] on link "Hurry! Low Stock" at bounding box center [643, 199] width 127 height 93
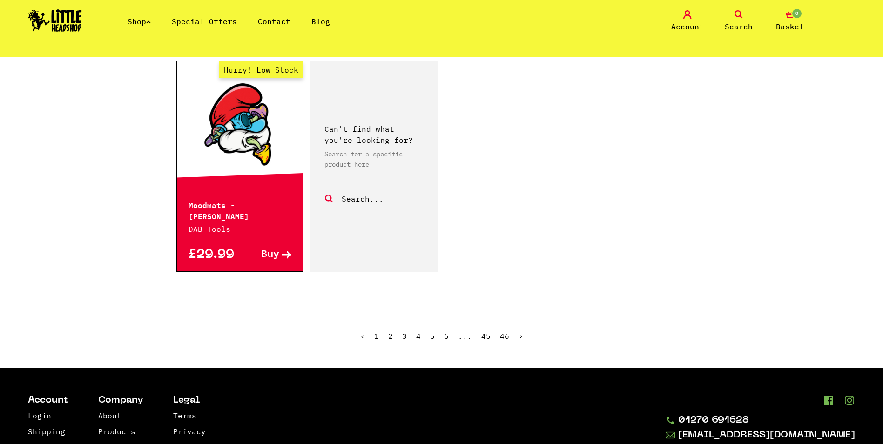
scroll to position [1490, 0]
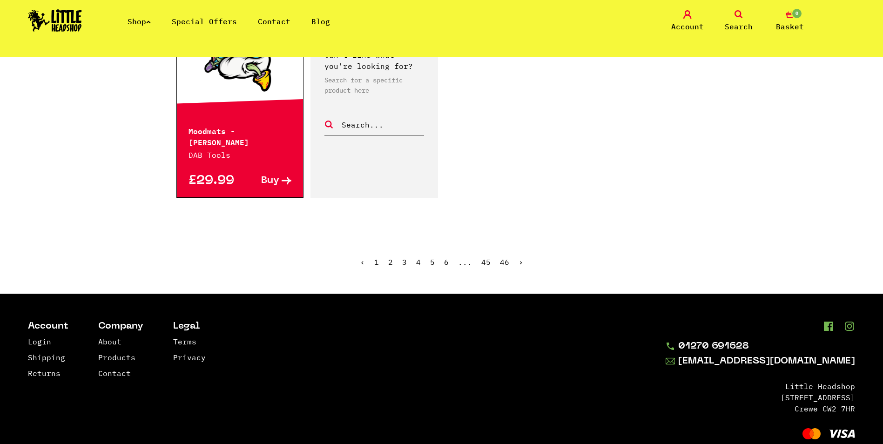
click at [448, 258] on link "6" at bounding box center [446, 262] width 5 height 9
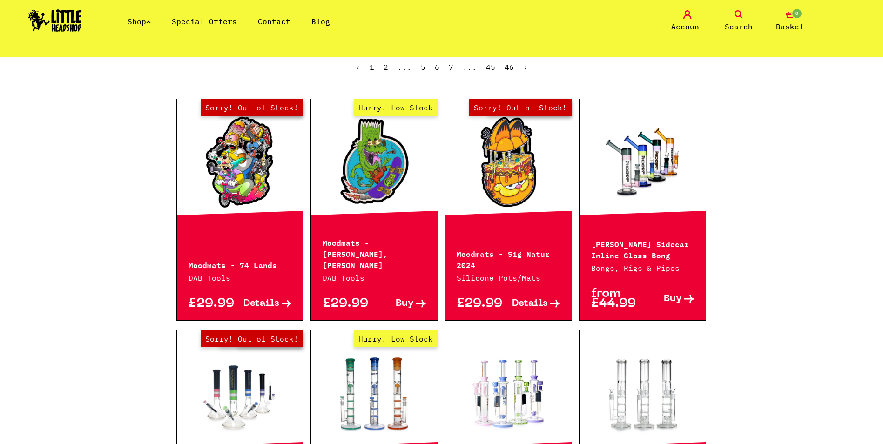
scroll to position [233, 0]
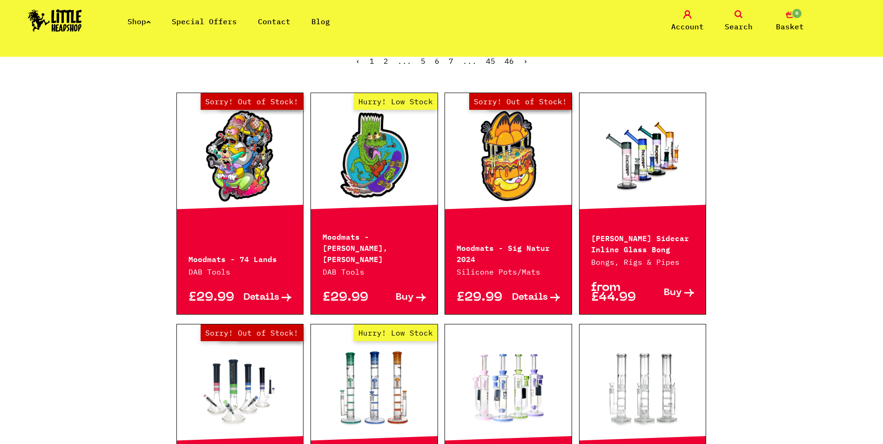
click at [251, 164] on link "Out of Stock Hurry! Low Stock Sorry! Out of Stock!" at bounding box center [240, 155] width 127 height 93
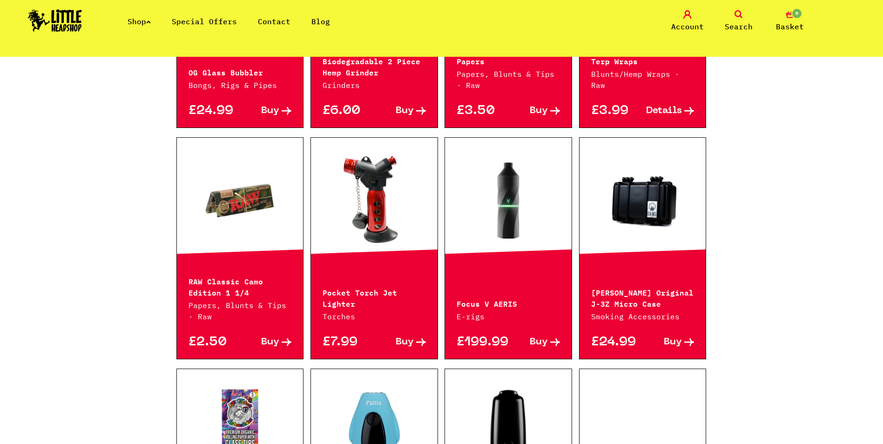
scroll to position [885, 0]
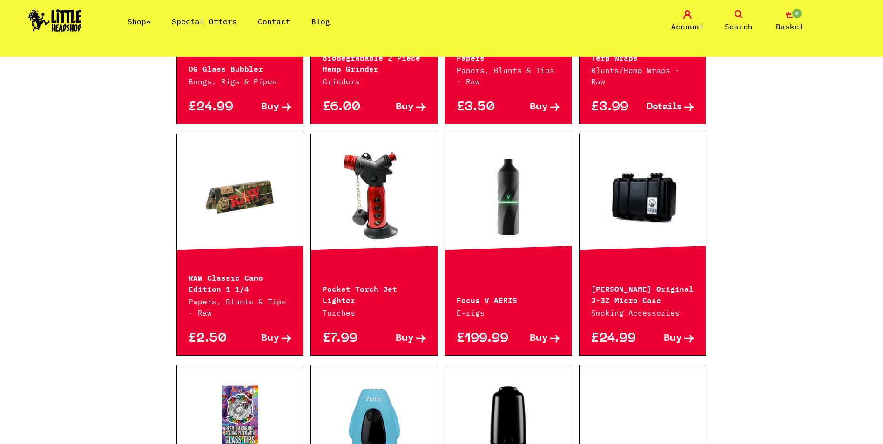
click at [515, 220] on link at bounding box center [508, 196] width 127 height 93
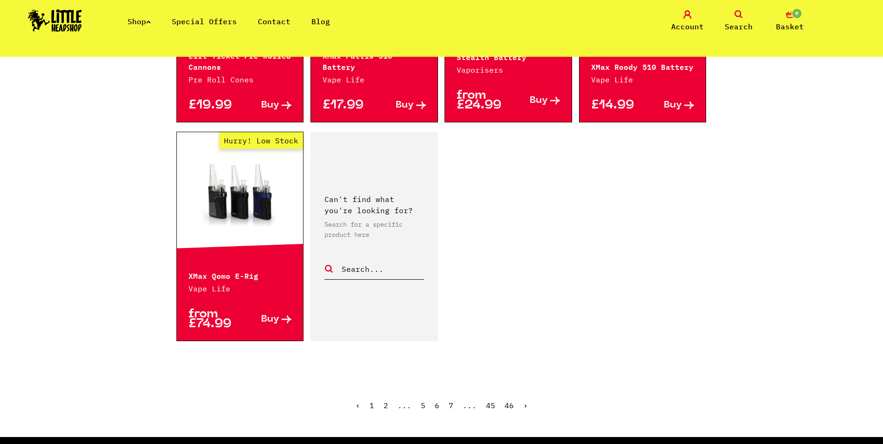
scroll to position [1350, 0]
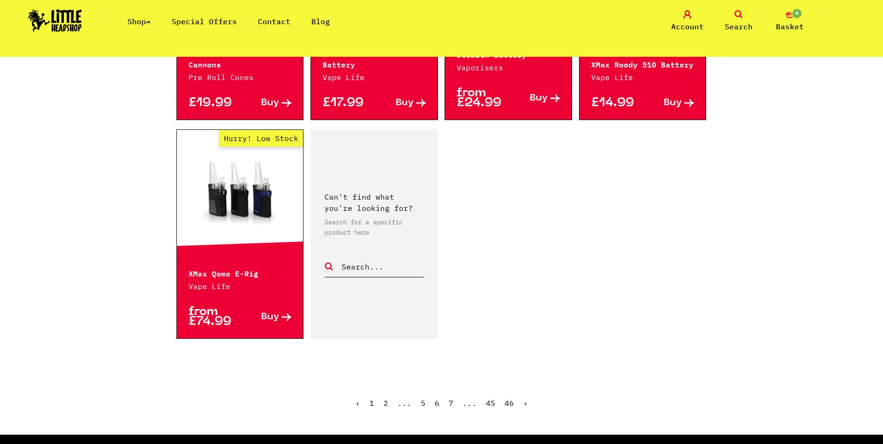
click at [453, 405] on link "7" at bounding box center [451, 403] width 5 height 9
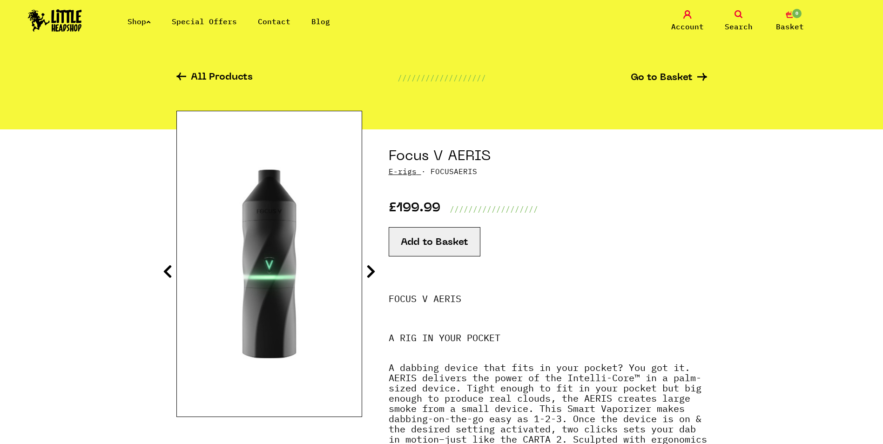
scroll to position [47, 0]
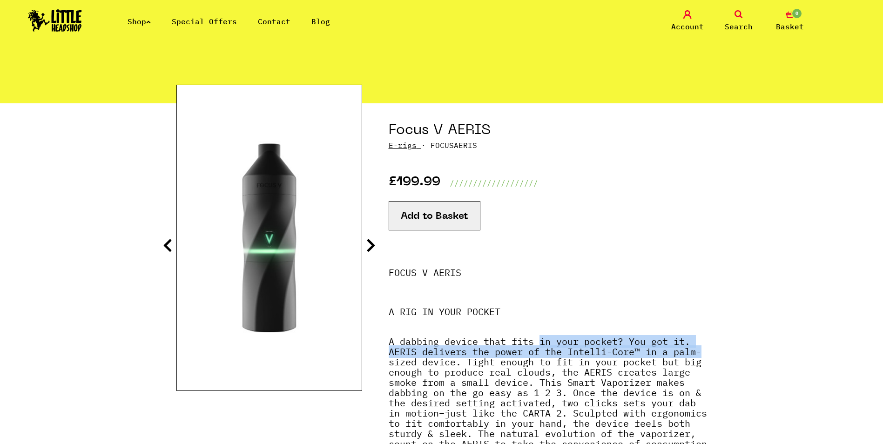
drag, startPoint x: 541, startPoint y: 342, endPoint x: 694, endPoint y: 350, distance: 153.4
click at [694, 350] on p "A dabbing device that fits in your pocket? You got it. AERIS delivers the power…" at bounding box center [548, 397] width 319 height 142
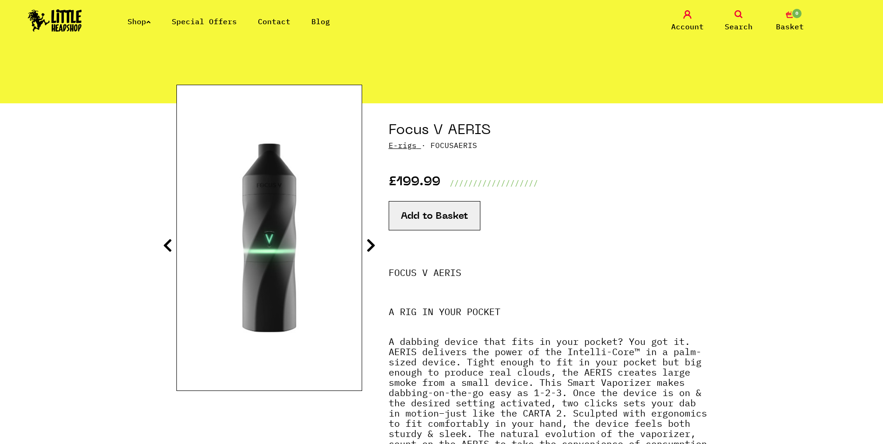
drag, startPoint x: 694, startPoint y: 350, endPoint x: 526, endPoint y: 331, distance: 168.7
click at [526, 331] on p "A dabbing device that fits in your pocket? You got it. AERIS delivers the power…" at bounding box center [548, 397] width 319 height 142
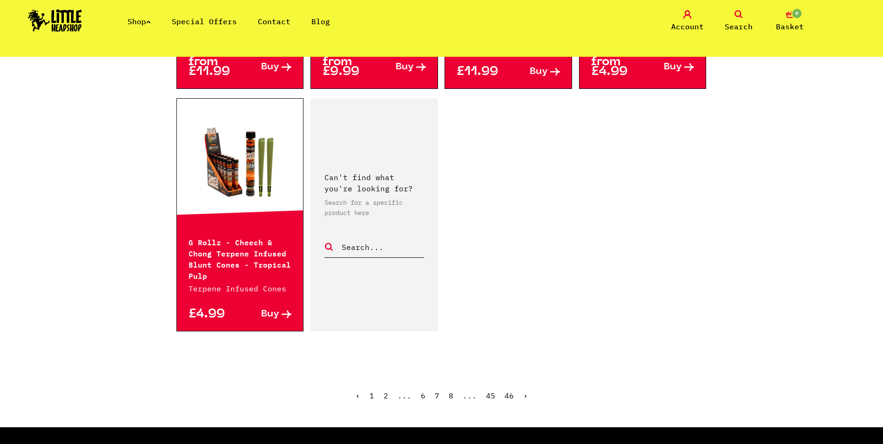
scroll to position [1444, 0]
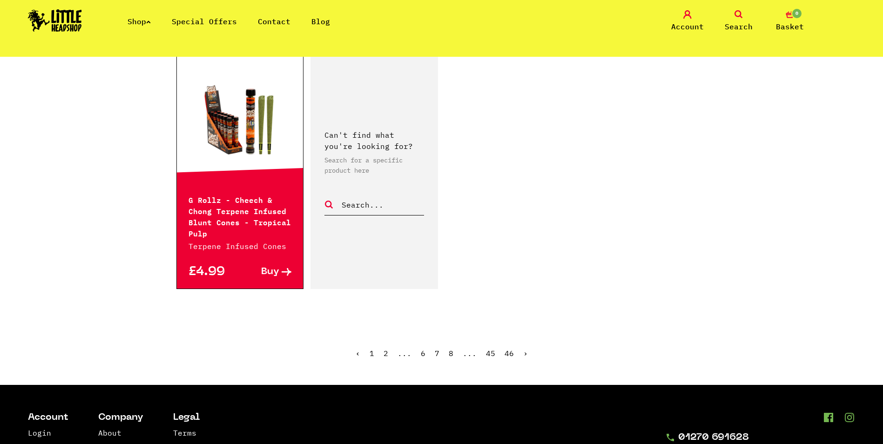
click at [453, 350] on link "8" at bounding box center [451, 353] width 5 height 9
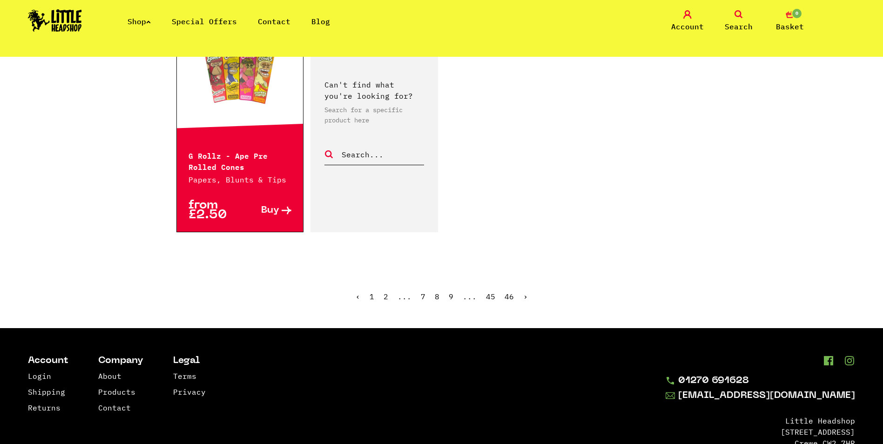
scroll to position [1490, 0]
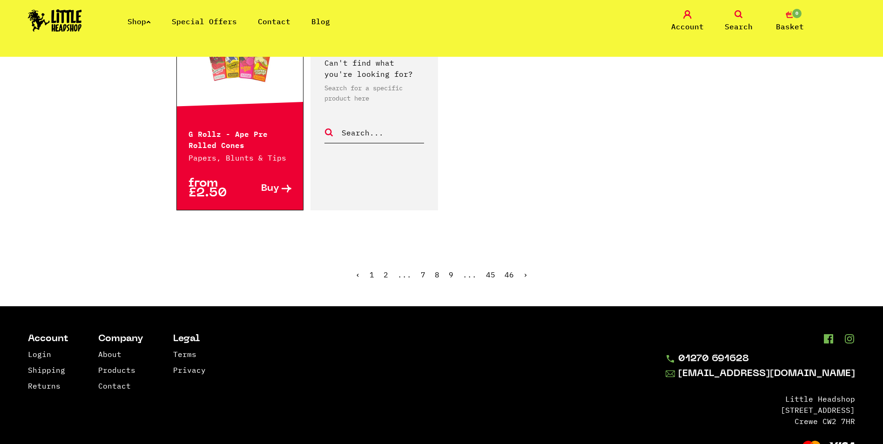
click at [450, 275] on link "9" at bounding box center [451, 274] width 5 height 9
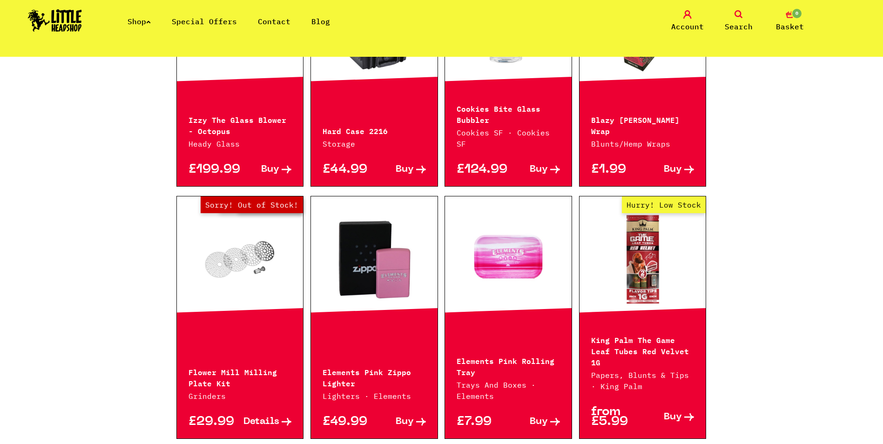
scroll to position [605, 0]
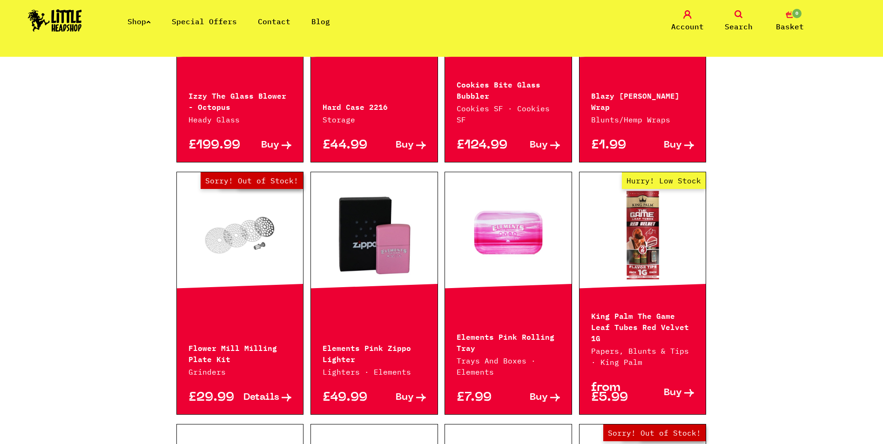
click at [368, 248] on link at bounding box center [374, 235] width 127 height 93
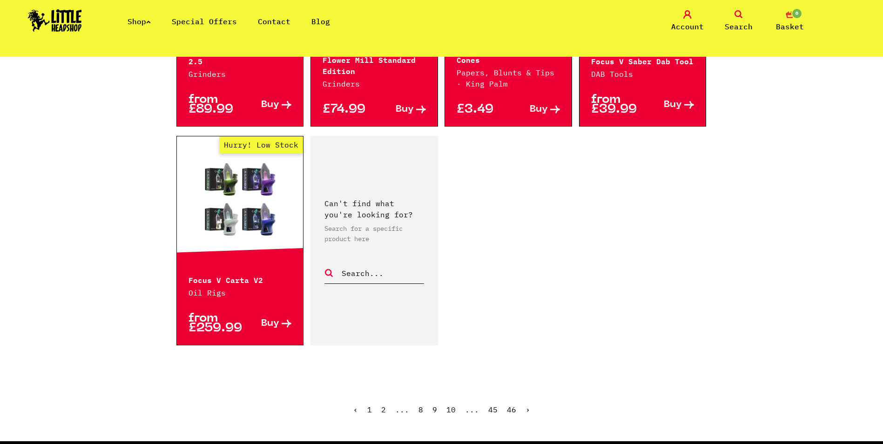
scroll to position [1397, 0]
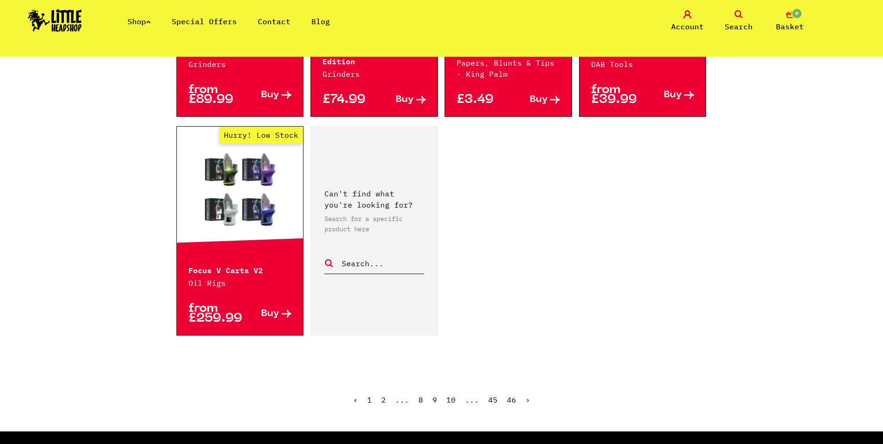
click at [448, 395] on link "10" at bounding box center [451, 399] width 9 height 9
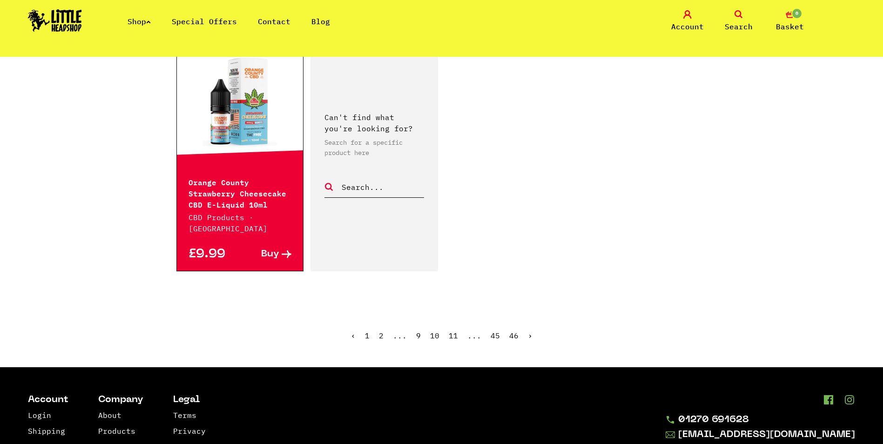
scroll to position [1444, 0]
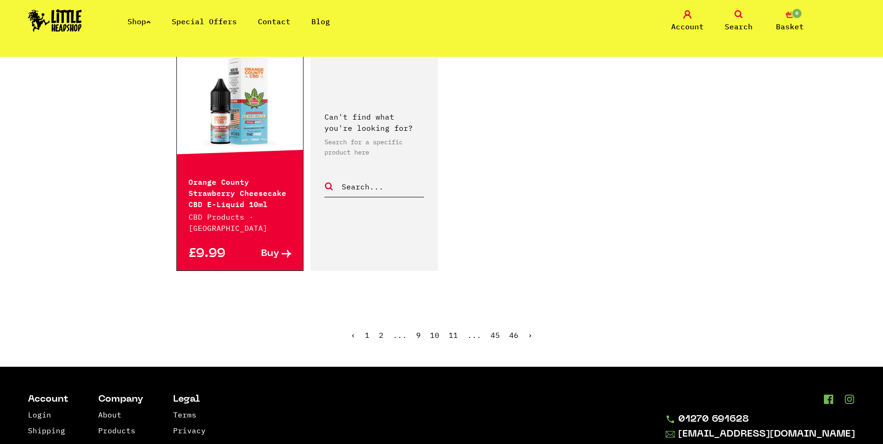
click at [456, 331] on link "11" at bounding box center [453, 335] width 9 height 9
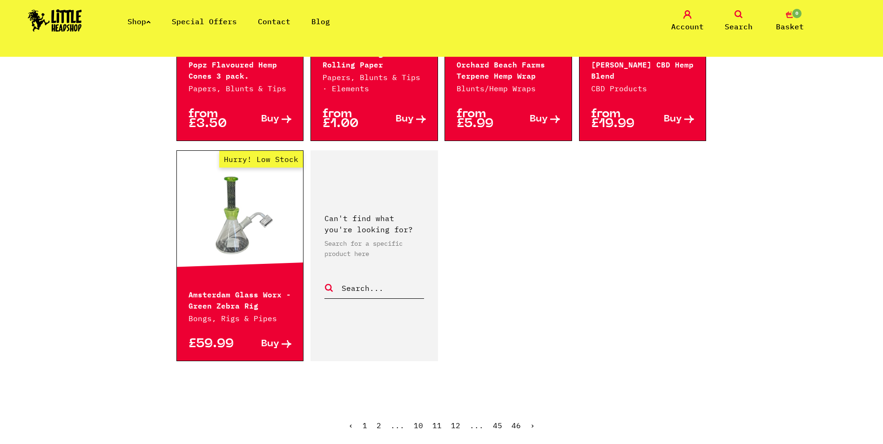
scroll to position [1397, 0]
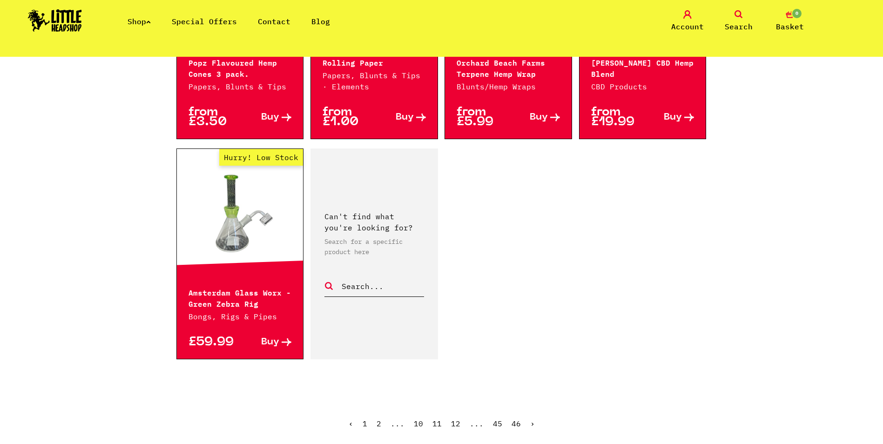
click at [452, 419] on link "12" at bounding box center [455, 423] width 9 height 9
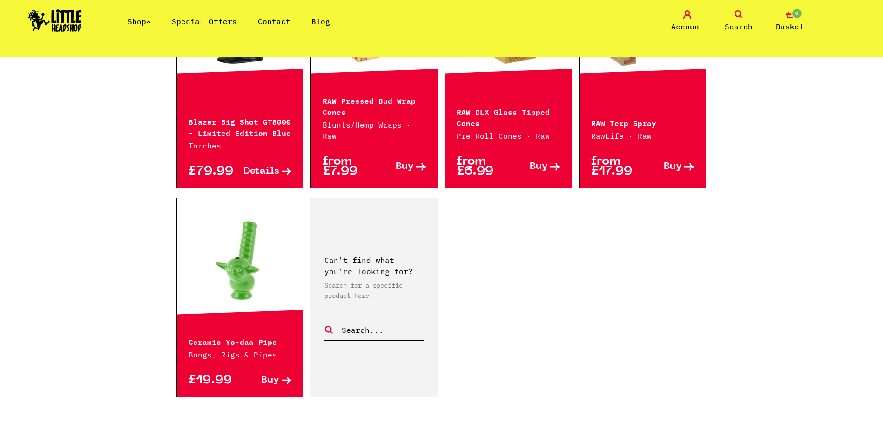
scroll to position [1350, 0]
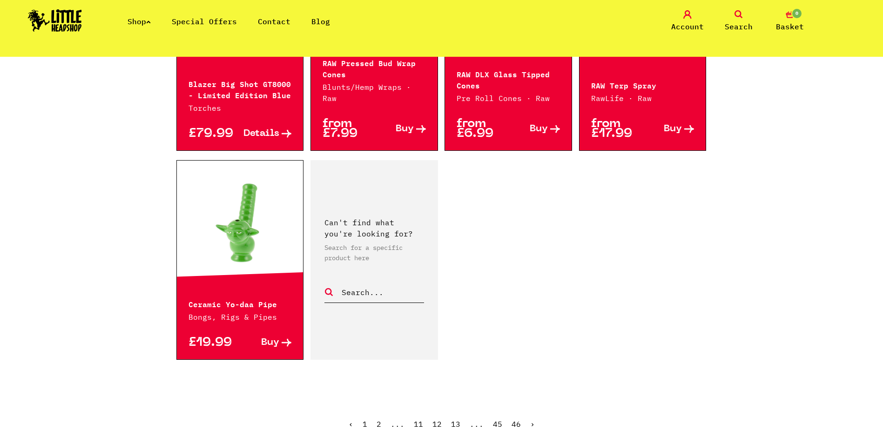
click at [455, 420] on link "13" at bounding box center [455, 424] width 9 height 9
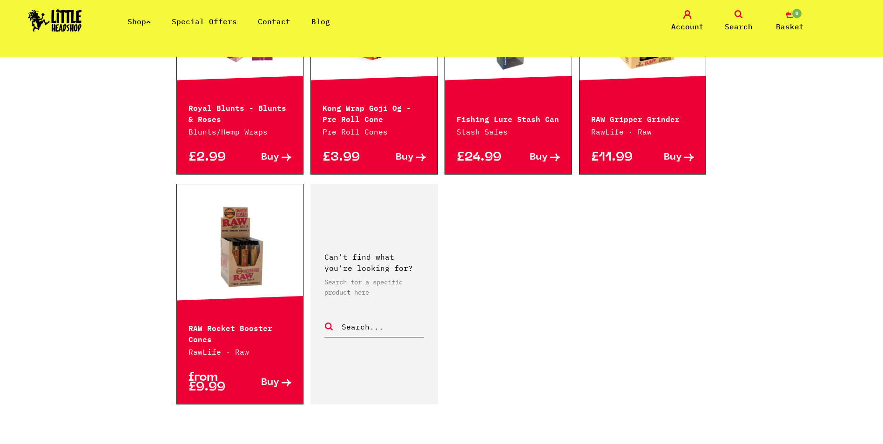
scroll to position [1397, 0]
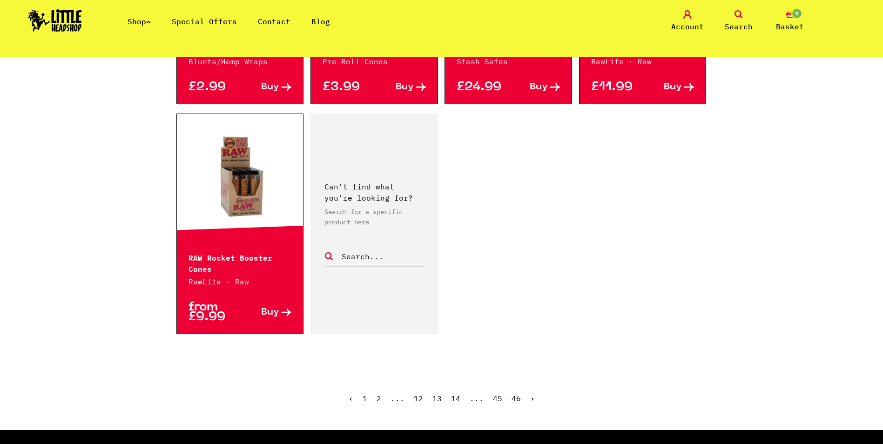
click at [459, 394] on link "14" at bounding box center [455, 398] width 9 height 9
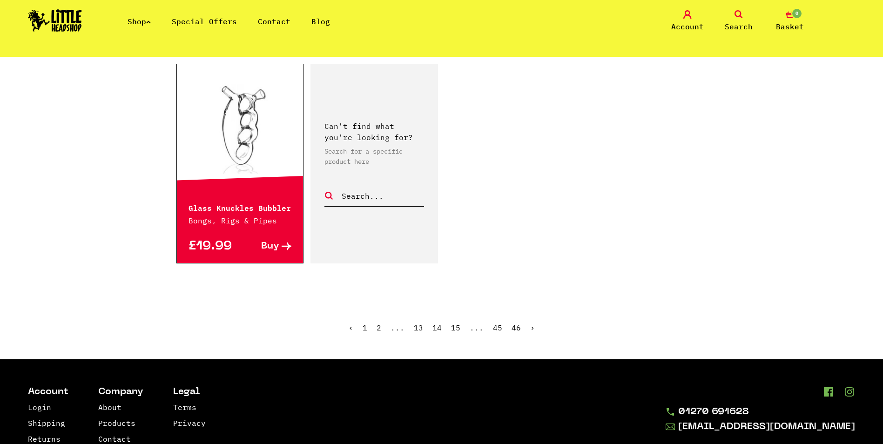
scroll to position [1490, 0]
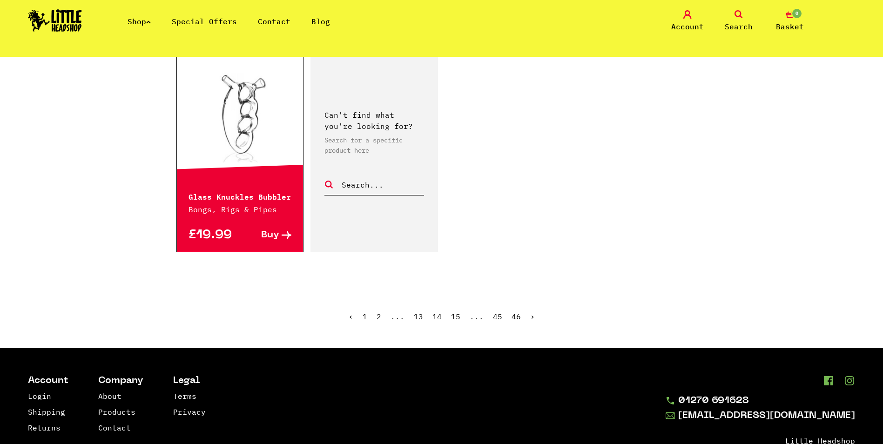
click at [454, 316] on link "15" at bounding box center [455, 316] width 9 height 9
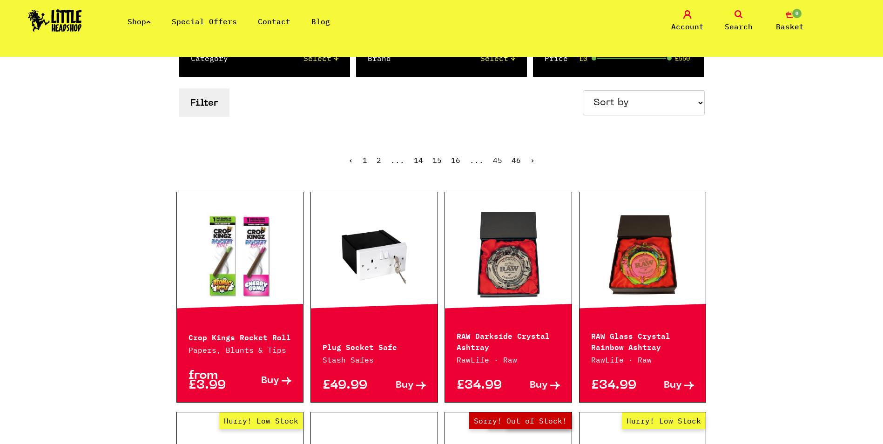
scroll to position [186, 0]
